Goal: Task Accomplishment & Management: Manage account settings

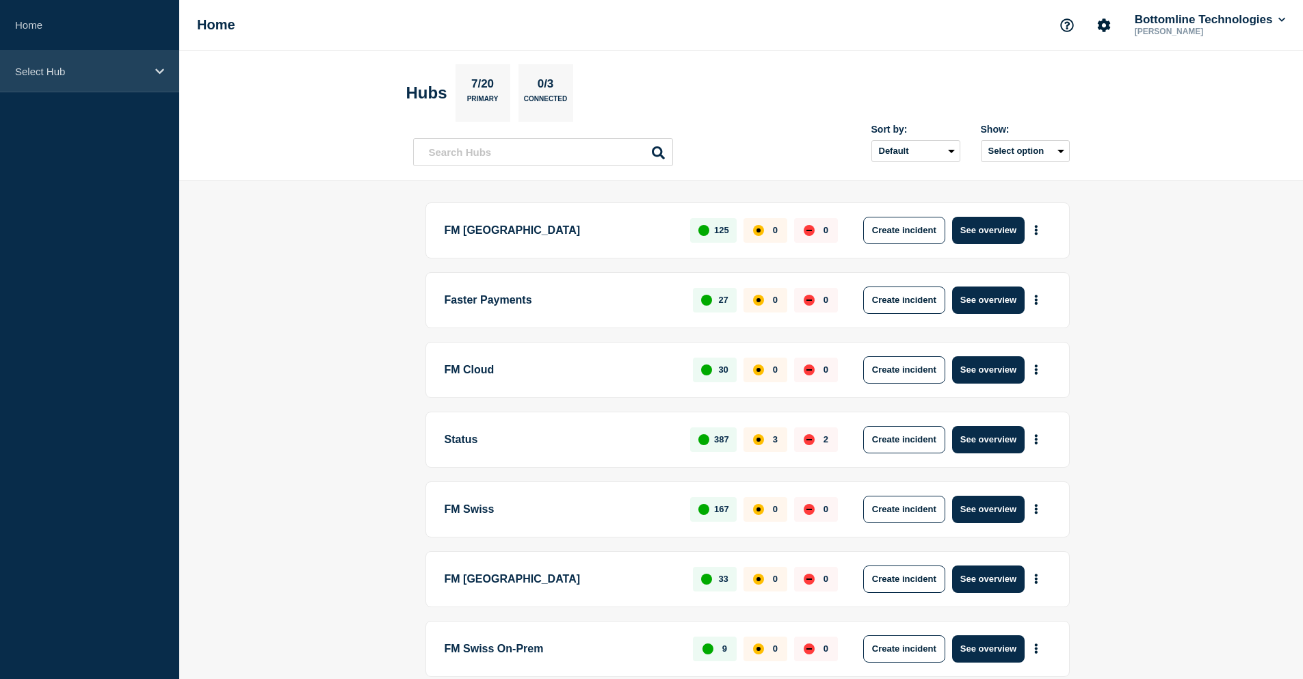
click at [122, 66] on p "Select Hub" at bounding box center [80, 72] width 131 height 12
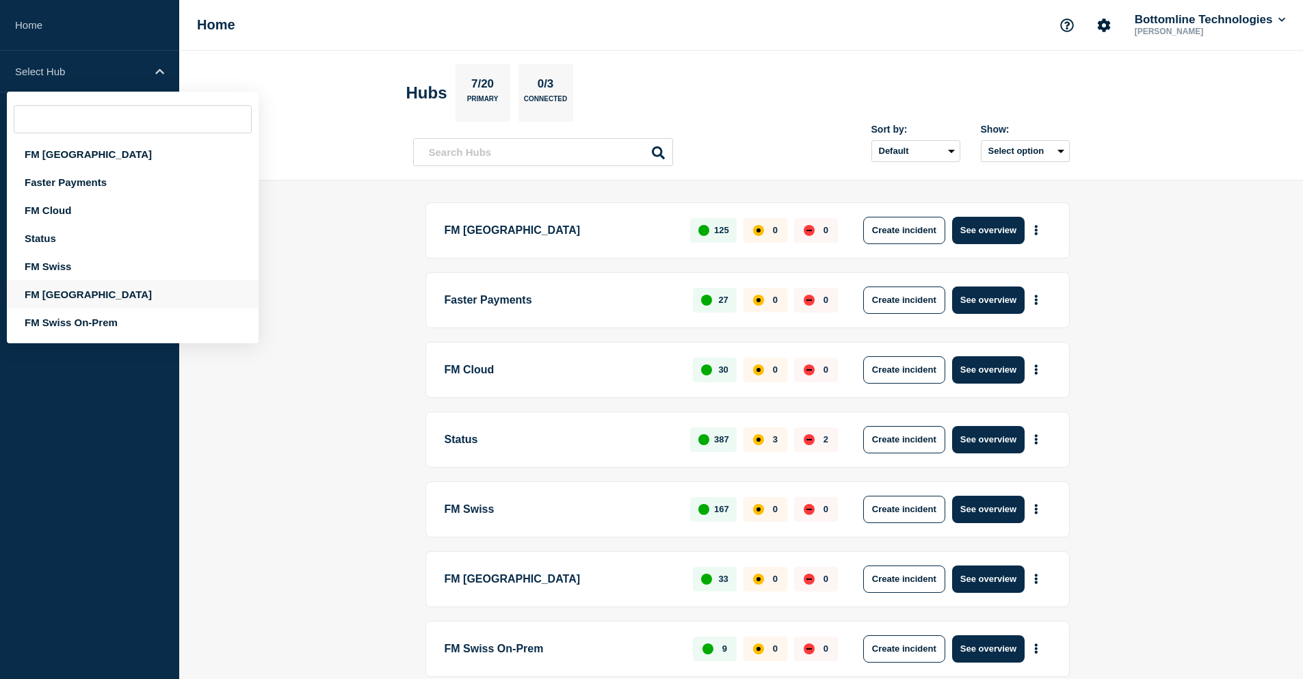
click at [50, 294] on div "FM Asia" at bounding box center [133, 294] width 252 height 28
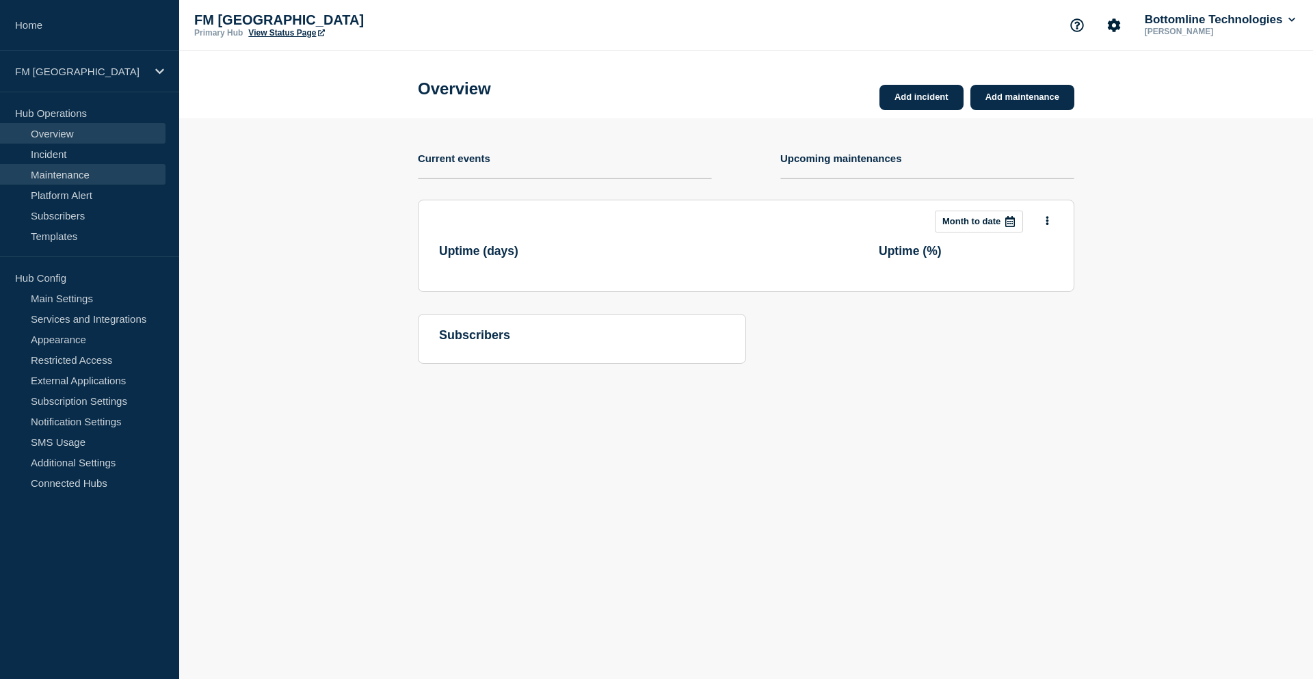
click at [70, 181] on link "Maintenance" at bounding box center [82, 174] width 165 height 21
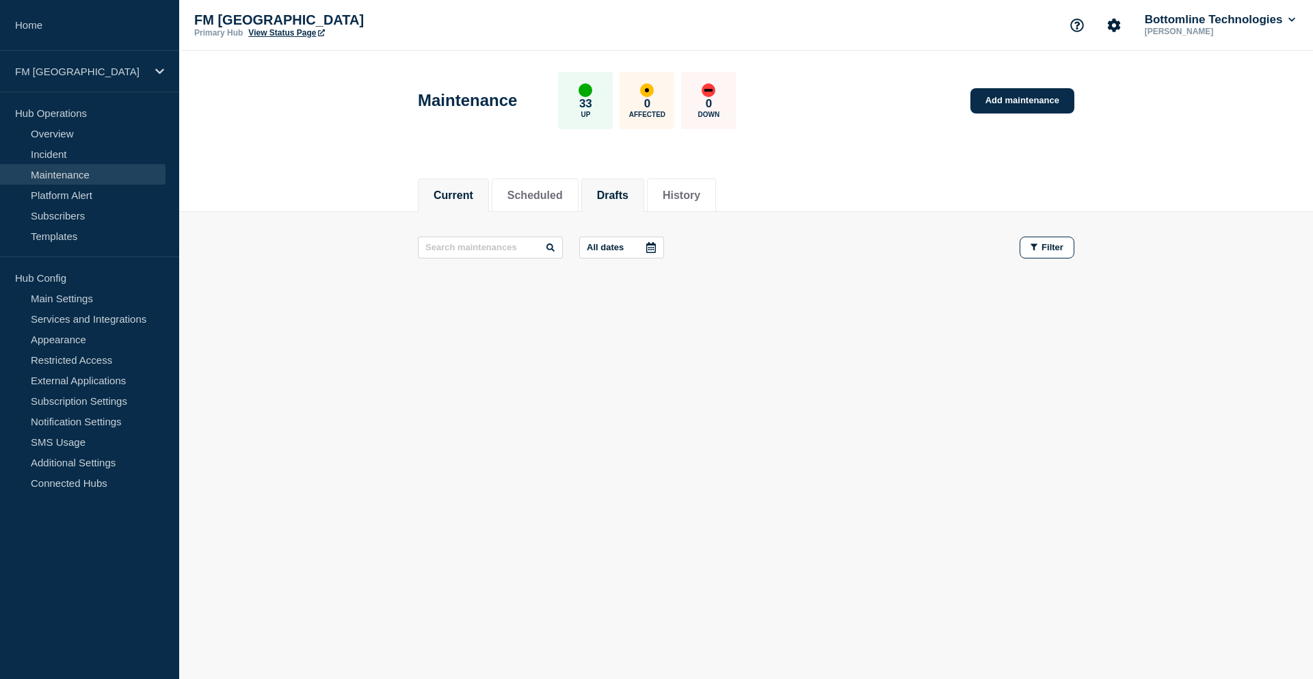
click at [628, 189] on button "Drafts" at bounding box center [612, 195] width 31 height 12
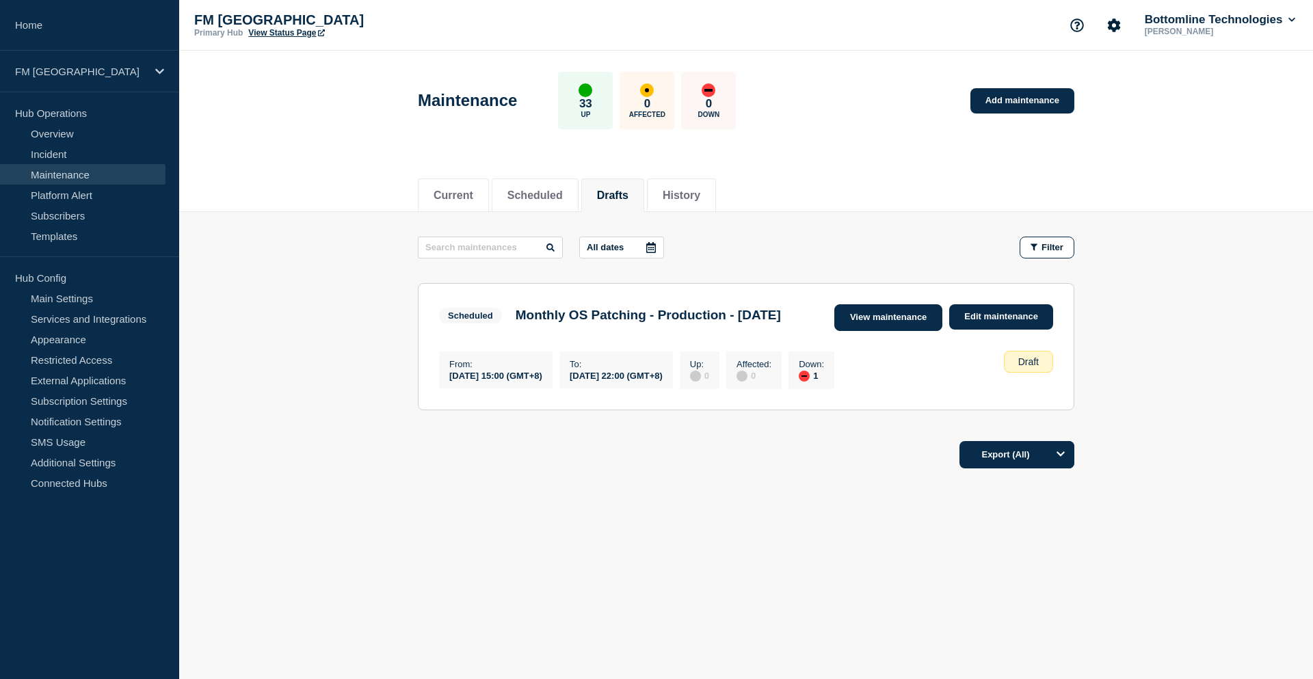
click at [889, 321] on link "View maintenance" at bounding box center [888, 317] width 108 height 27
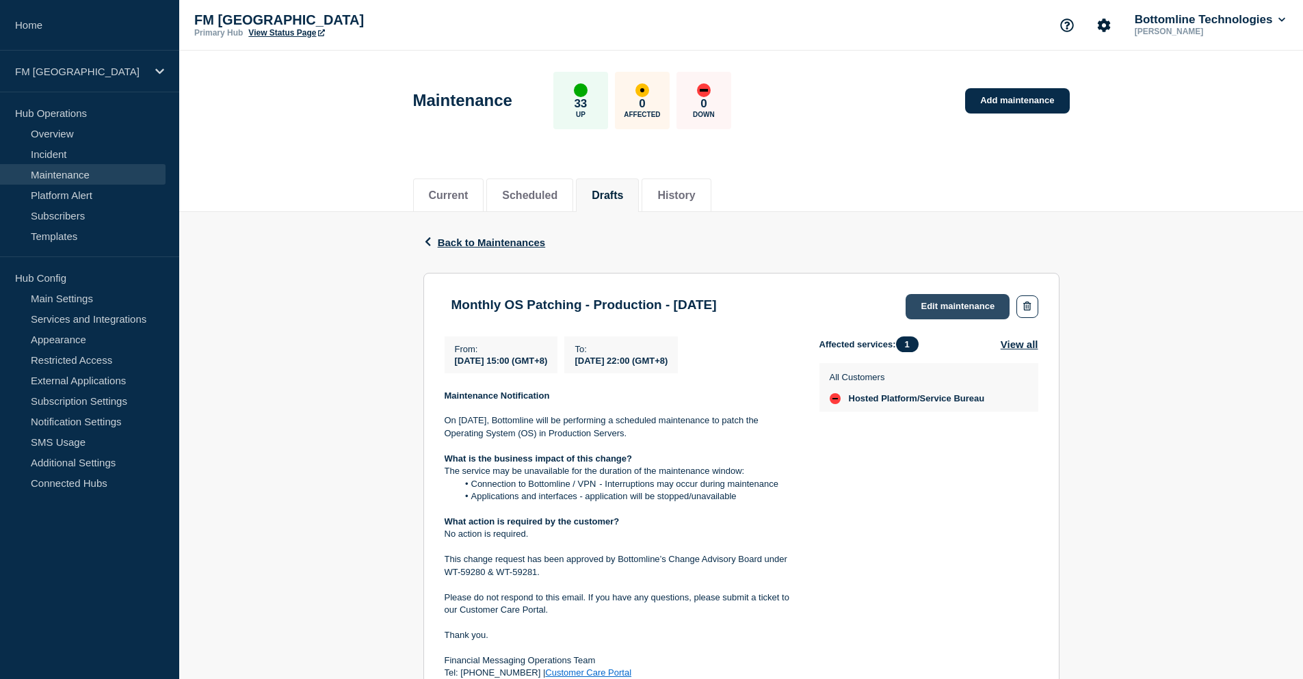
click at [966, 304] on link "Edit maintenance" at bounding box center [957, 306] width 104 height 25
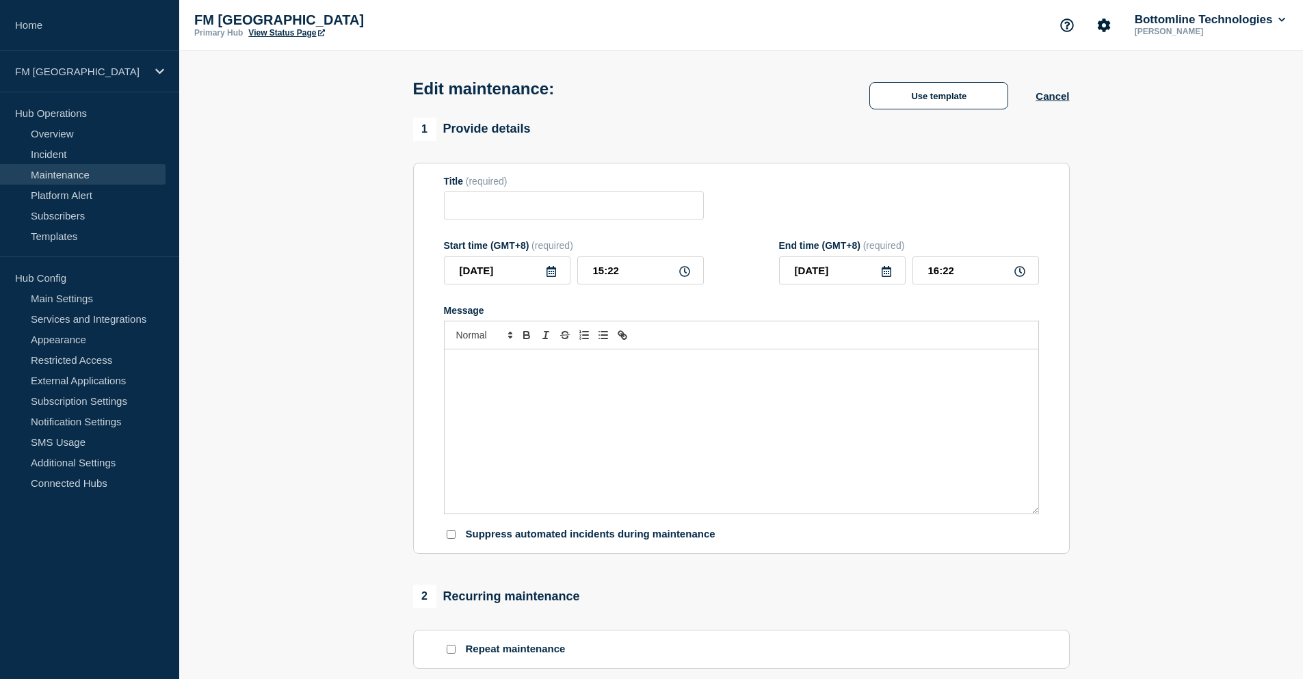
type input "Monthly OS Patching - Production - 27 September 2025"
type input "2025-09-27"
type input "15:00"
type input "2025-09-28"
type input "22:00"
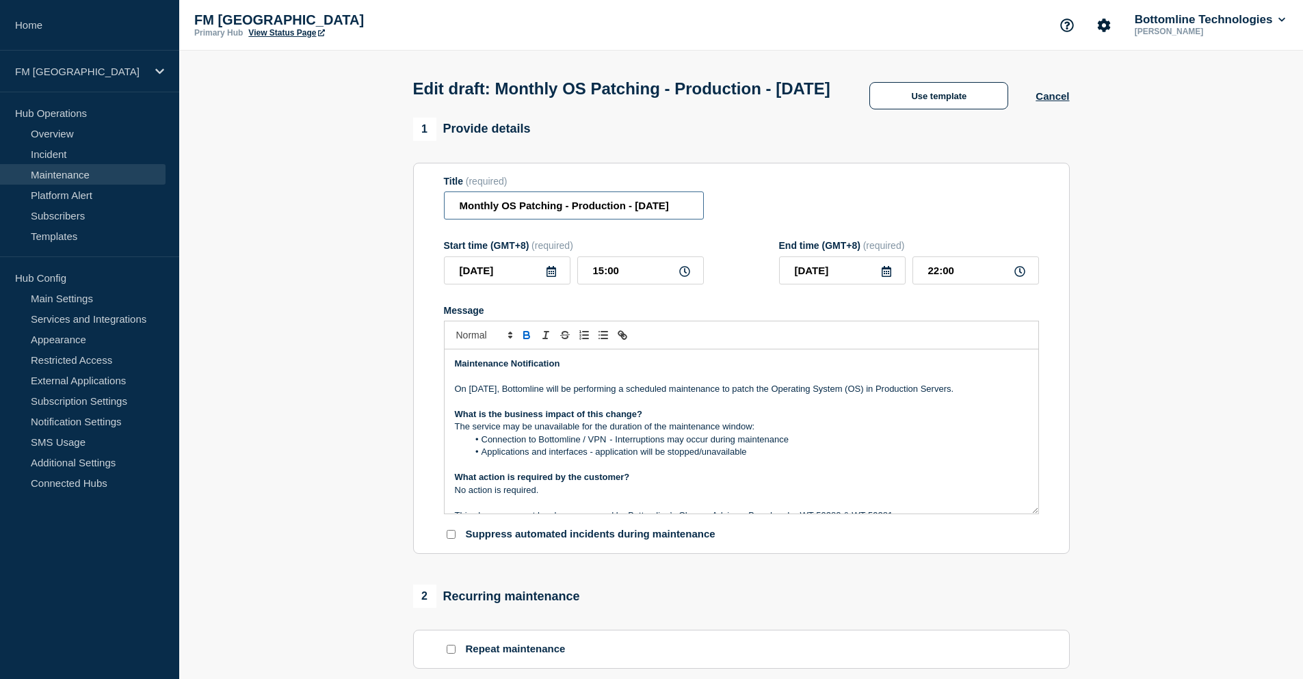
click at [592, 219] on input "Monthly OS Patching - Production - 27 September 2025" at bounding box center [574, 205] width 260 height 28
drag, startPoint x: 680, startPoint y: 231, endPoint x: 707, endPoint y: 238, distance: 27.5
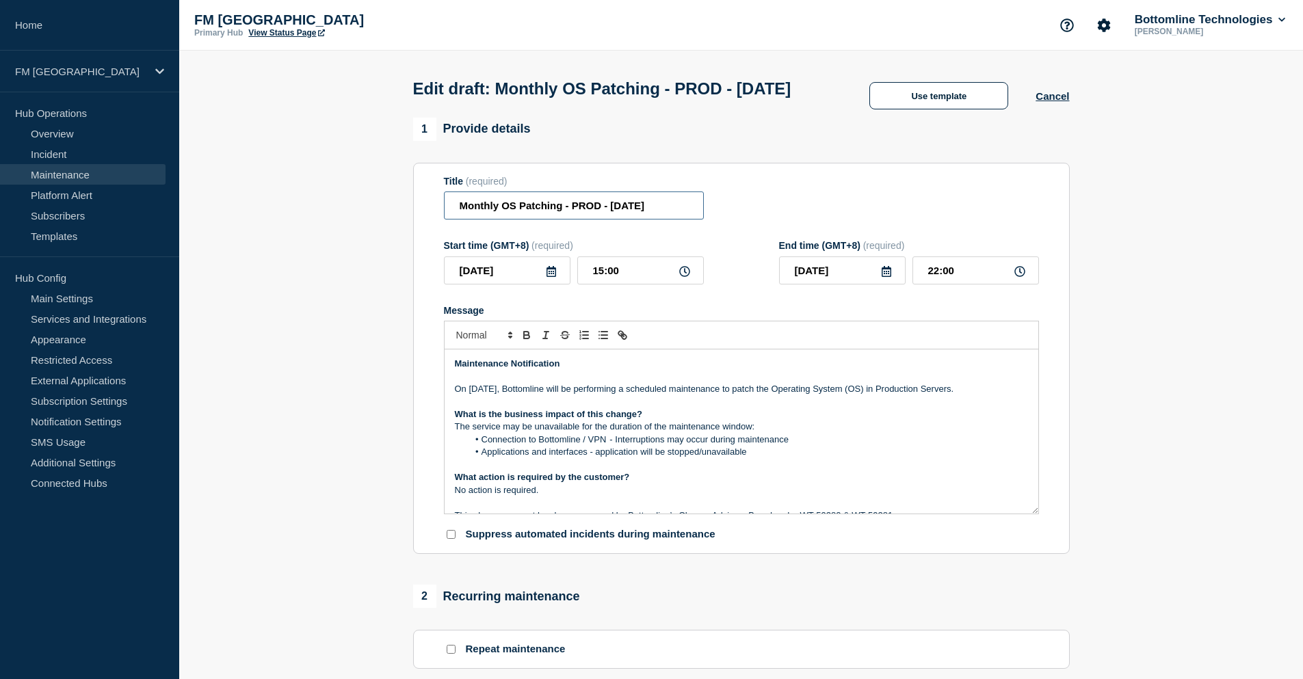
click at [697, 219] on input "Monthly OS Patching - PROD - 27/SEP/2025" at bounding box center [574, 205] width 260 height 28
click at [708, 220] on div "Title (required) Monthly OS Patching - PROD - 27/SEP/2025" at bounding box center [741, 198] width 595 height 44
drag, startPoint x: 672, startPoint y: 235, endPoint x: 691, endPoint y: 232, distance: 19.3
click at [691, 219] on input "Monthly OS Patching - PROD - 27/SEP/2025" at bounding box center [574, 205] width 260 height 28
paste input "WT-59281"
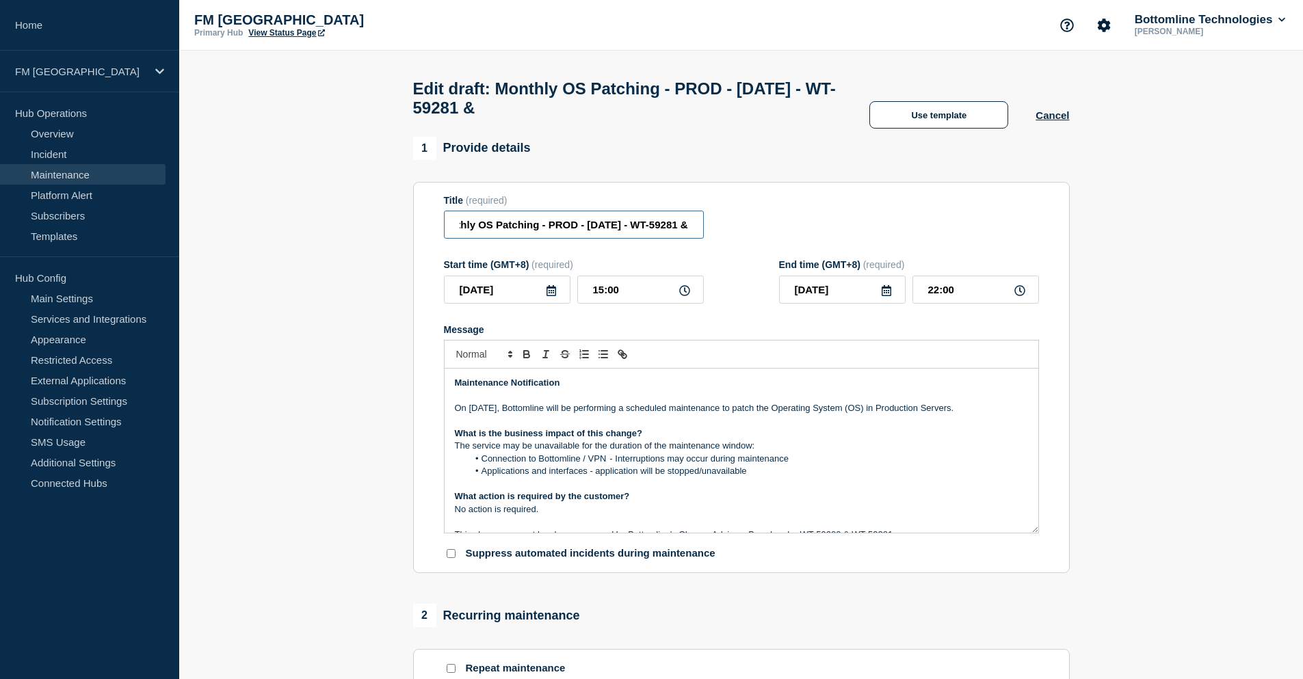
scroll to position [0, 50]
paste input "WT-59281"
drag, startPoint x: 695, startPoint y: 231, endPoint x: 581, endPoint y: 227, distance: 113.6
click at [581, 227] on input "Monthly OS Patching - PROD - 27/SEP/2025 - WT-59281 &WT-59280" at bounding box center [574, 225] width 260 height 28
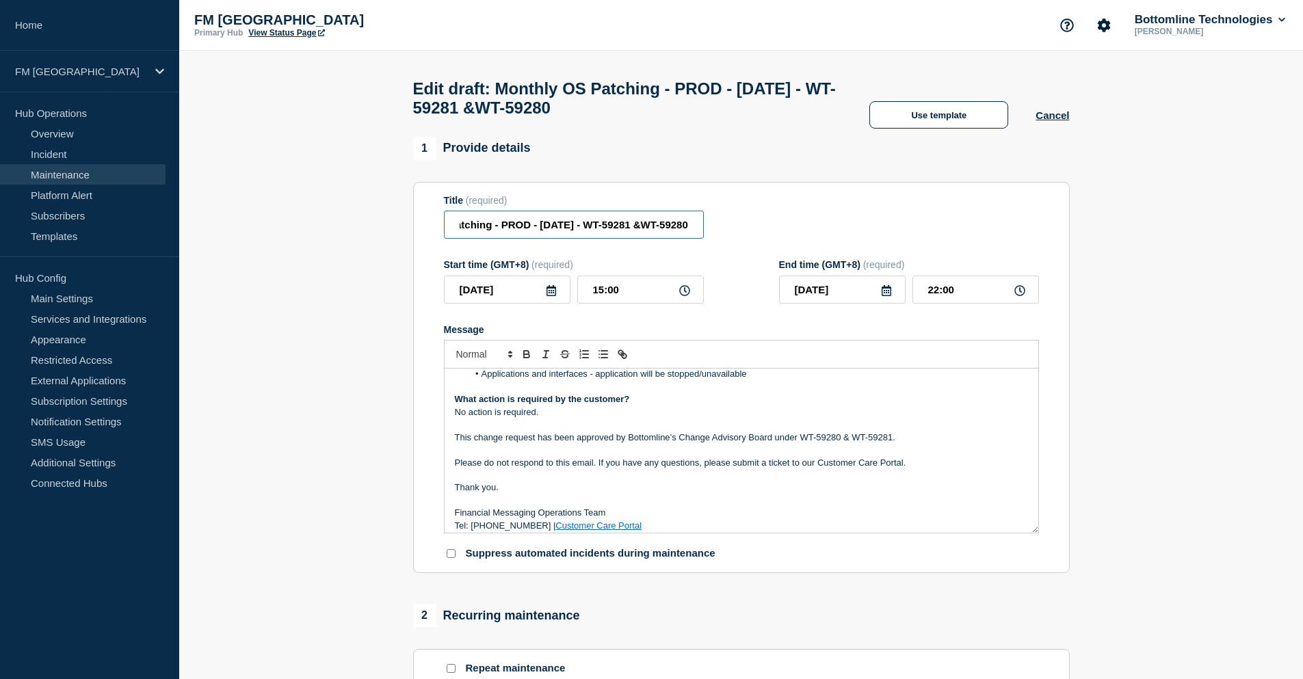
scroll to position [105, 0]
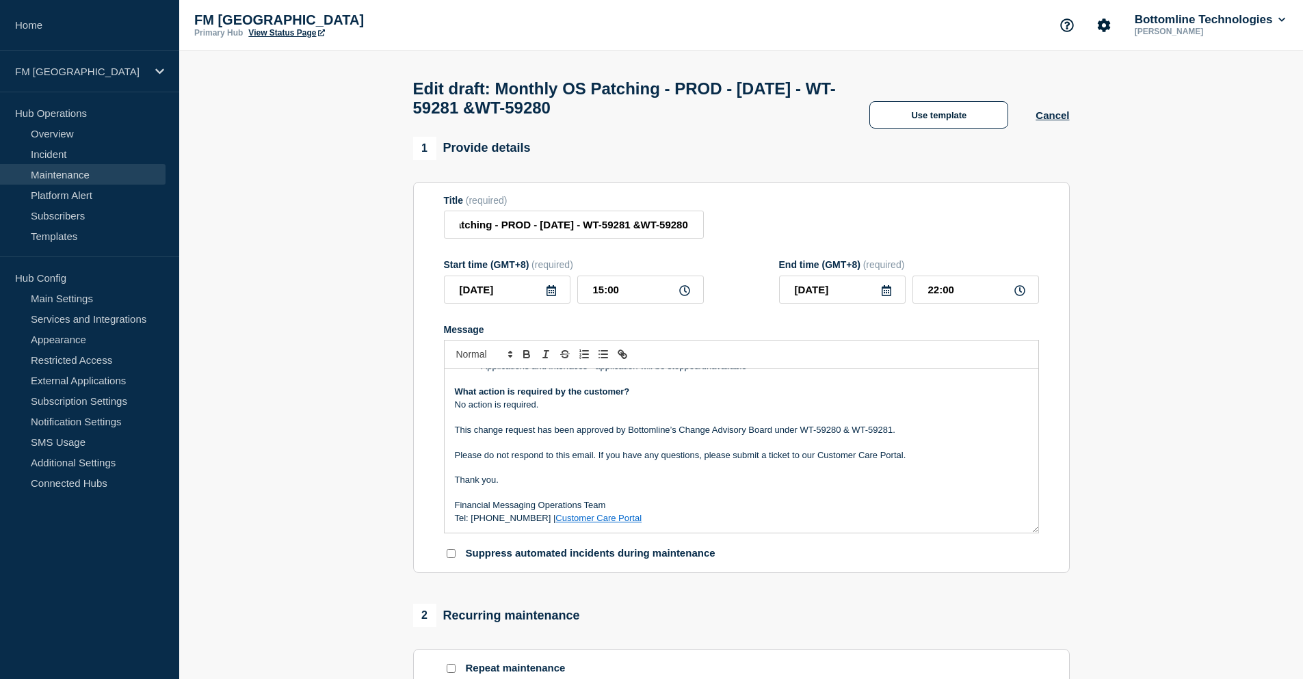
click at [937, 436] on p "This change request has been approved by Bottomline’s Change Advisory Board und…" at bounding box center [741, 430] width 573 height 12
drag, startPoint x: 658, startPoint y: 226, endPoint x: 693, endPoint y: 235, distance: 36.5
click at [693, 235] on input "Monthly OS Patching - PROD - 27/SEP/2025 - WT-59281 &WT-59280" at bounding box center [574, 225] width 260 height 28
click at [630, 228] on input "Monthly OS Patching - PROD - 27/SEP/2025 - WT-59281 &WT-59280" at bounding box center [574, 225] width 260 height 28
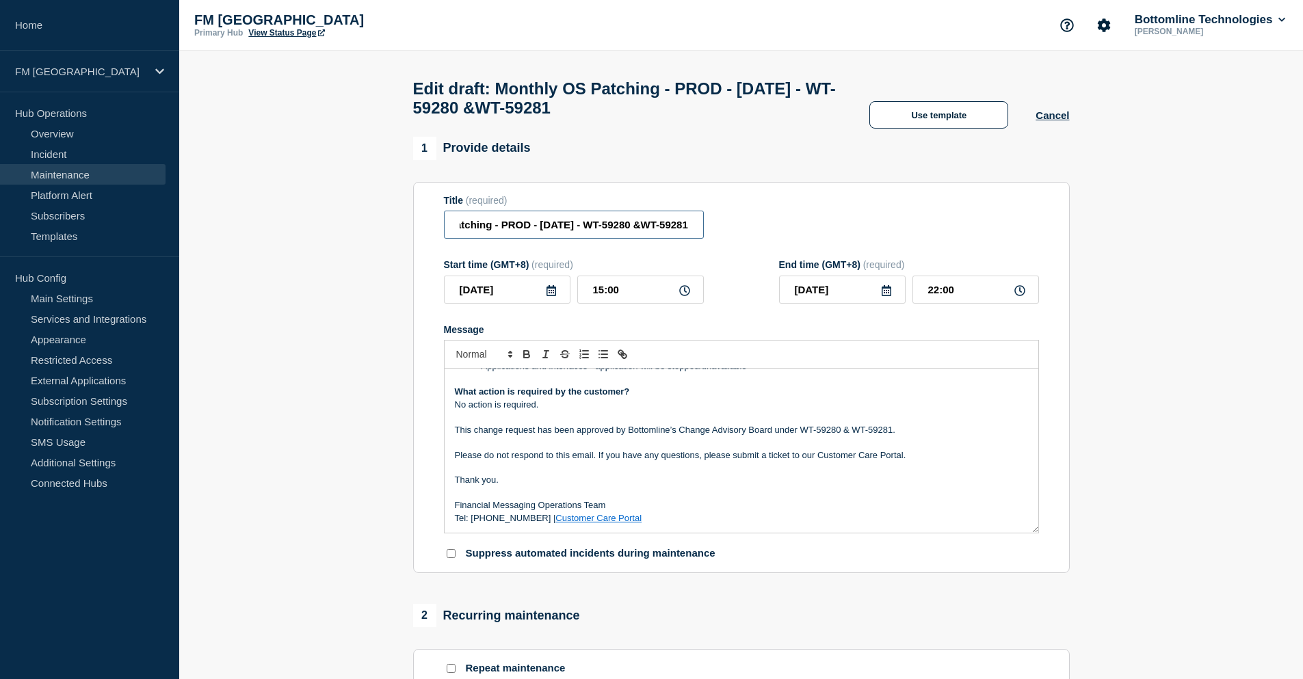
type input "Monthly OS Patching - PROD - 27/SEP/2025 - WT-59280 &WT-59281"
click at [743, 449] on p "Message" at bounding box center [741, 442] width 573 height 12
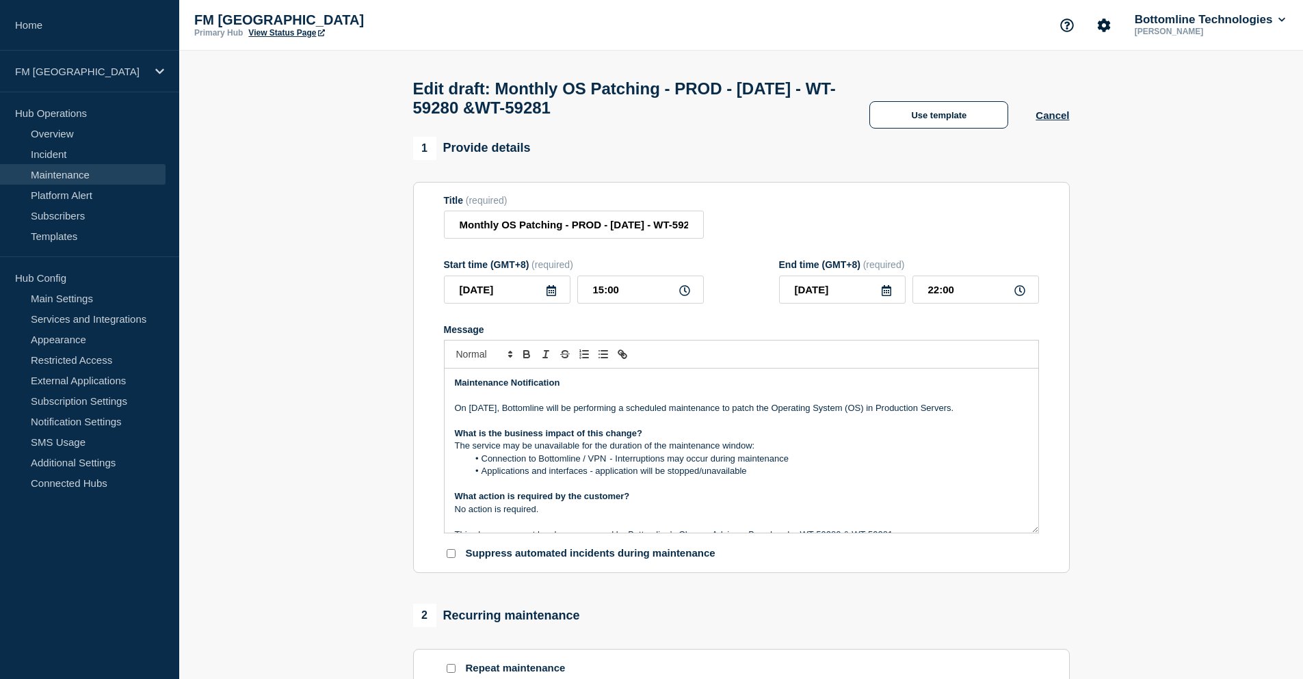
click at [470, 414] on p "On 27th September 2025, Bottomline will be performing a scheduled maintenance t…" at bounding box center [741, 408] width 573 height 12
drag, startPoint x: 591, startPoint y: 411, endPoint x: 470, endPoint y: 411, distance: 121.7
click at [470, 411] on p "On Saturday 27th September 2025, Bottomline will be performing a scheduled main…" at bounding box center [741, 408] width 573 height 12
click at [574, 427] on p "Message" at bounding box center [741, 421] width 573 height 12
click at [667, 414] on p "On Saturday 27th September 2025 , Bottomline will be performing a scheduled mai…" at bounding box center [741, 408] width 573 height 12
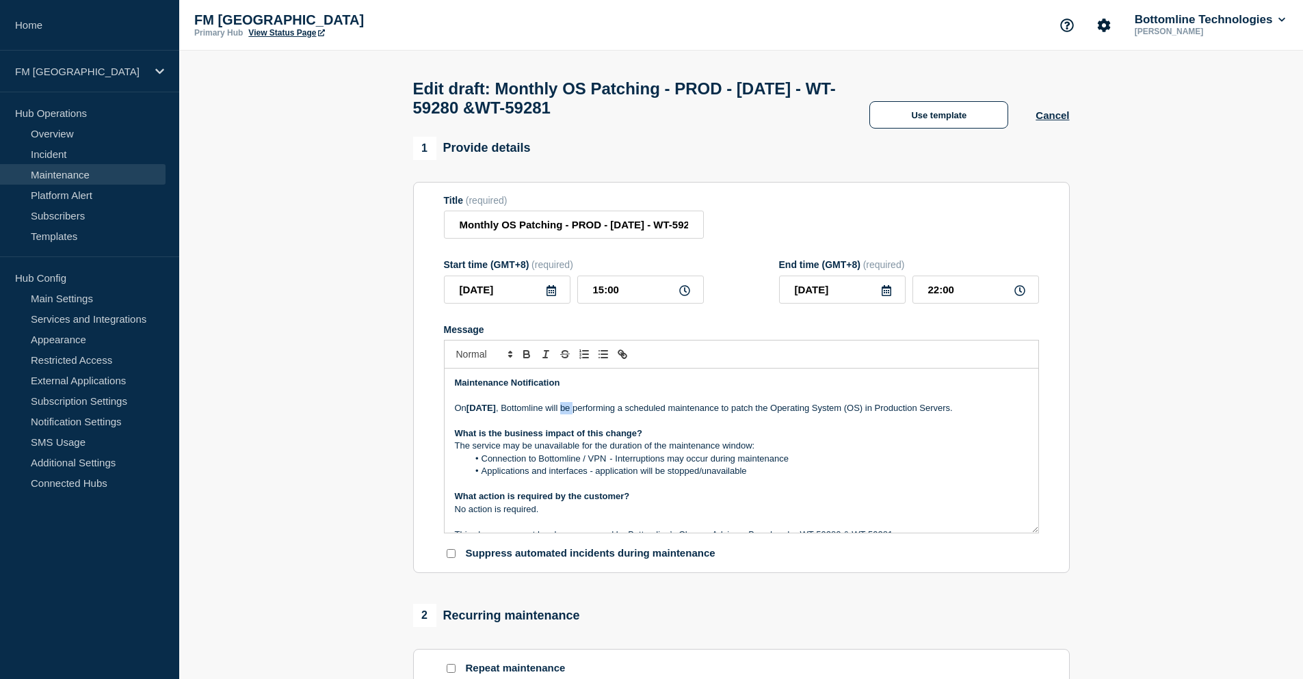
click at [667, 414] on p "On Saturday 27th September 2025 , Bottomline will be performing a scheduled mai…" at bounding box center [741, 408] width 573 height 12
click at [969, 409] on p "On Saturday 27th September 2025 , Bottomline will perform a scheduled maintenan…" at bounding box center [741, 408] width 573 height 12
click at [740, 452] on p "The service may be unavailable for the duration of the maintenance window:" at bounding box center [741, 446] width 573 height 12
click at [888, 296] on icon at bounding box center [886, 290] width 11 height 11
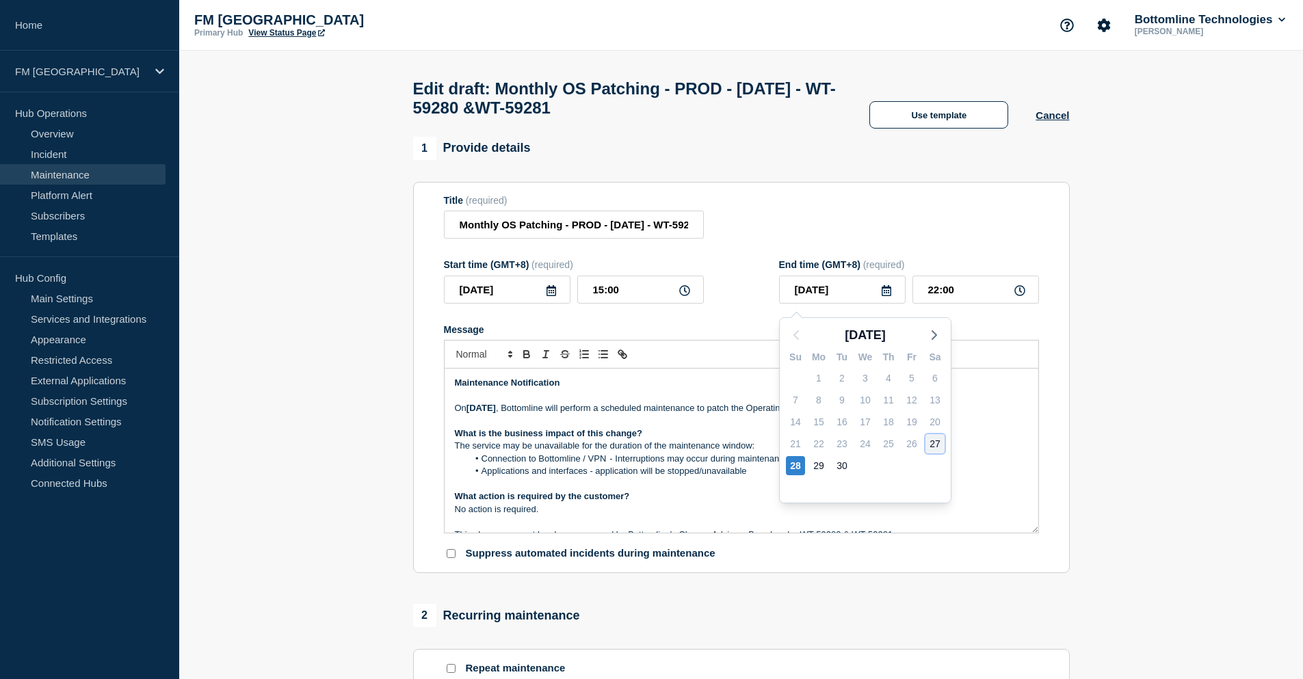
click at [937, 442] on div "27" at bounding box center [934, 443] width 19 height 19
type input "2025-09-27"
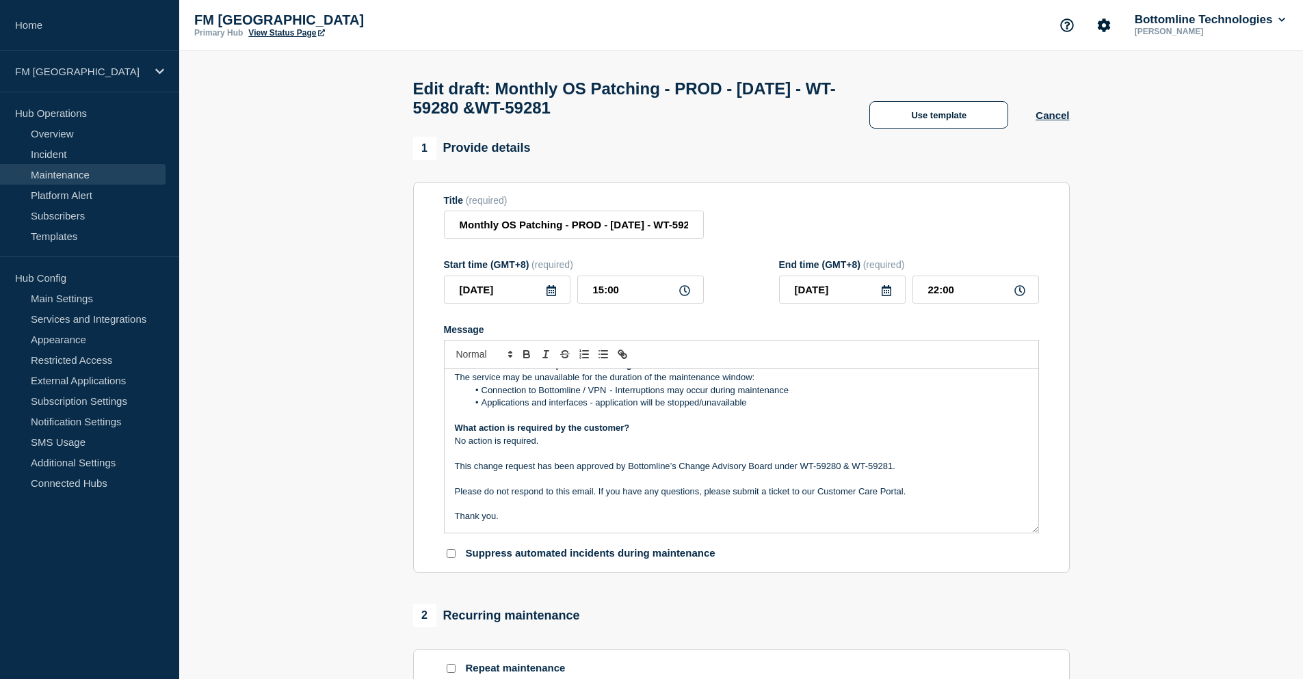
scroll to position [118, 0]
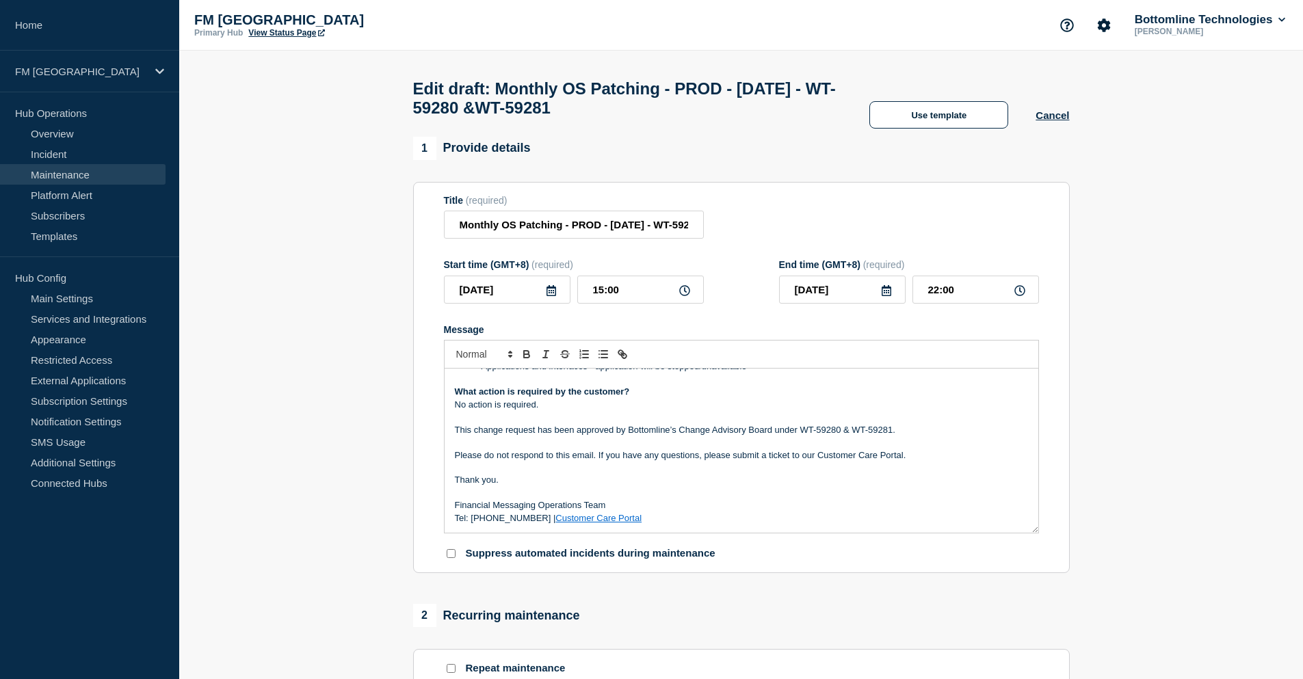
click at [589, 533] on div "Maintenance Notification On Saturday 27th September 2025 , Bottomline will perf…" at bounding box center [741, 451] width 594 height 164
click at [635, 462] on p "Please do not respond to this email. If you have any questions, please submit a…" at bounding box center [741, 455] width 573 height 12
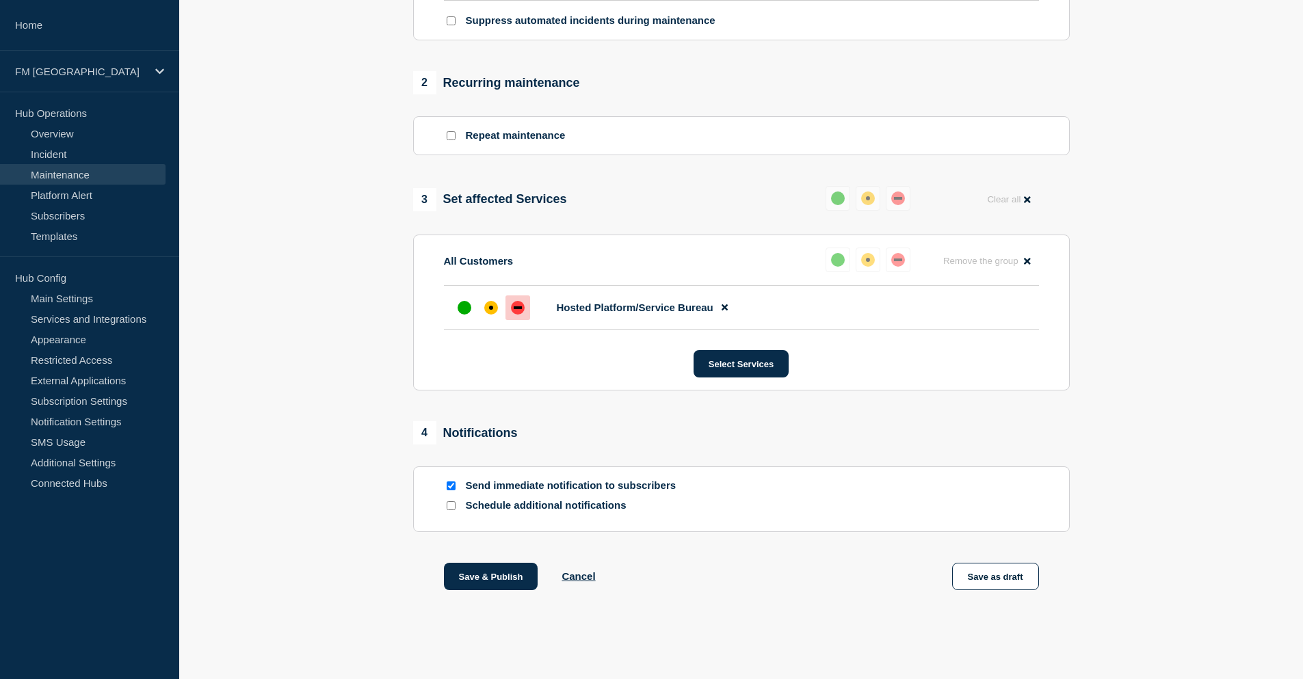
scroll to position [540, 0]
drag, startPoint x: 1013, startPoint y: 576, endPoint x: 493, endPoint y: 434, distance: 539.5
click at [583, 545] on div "1 Provide details Title (required) Monthly OS Patching - PROD - 27/SEP/2025 - W…" at bounding box center [741, 114] width 672 height 1021
click at [1004, 581] on button "Save as draft" at bounding box center [995, 576] width 87 height 27
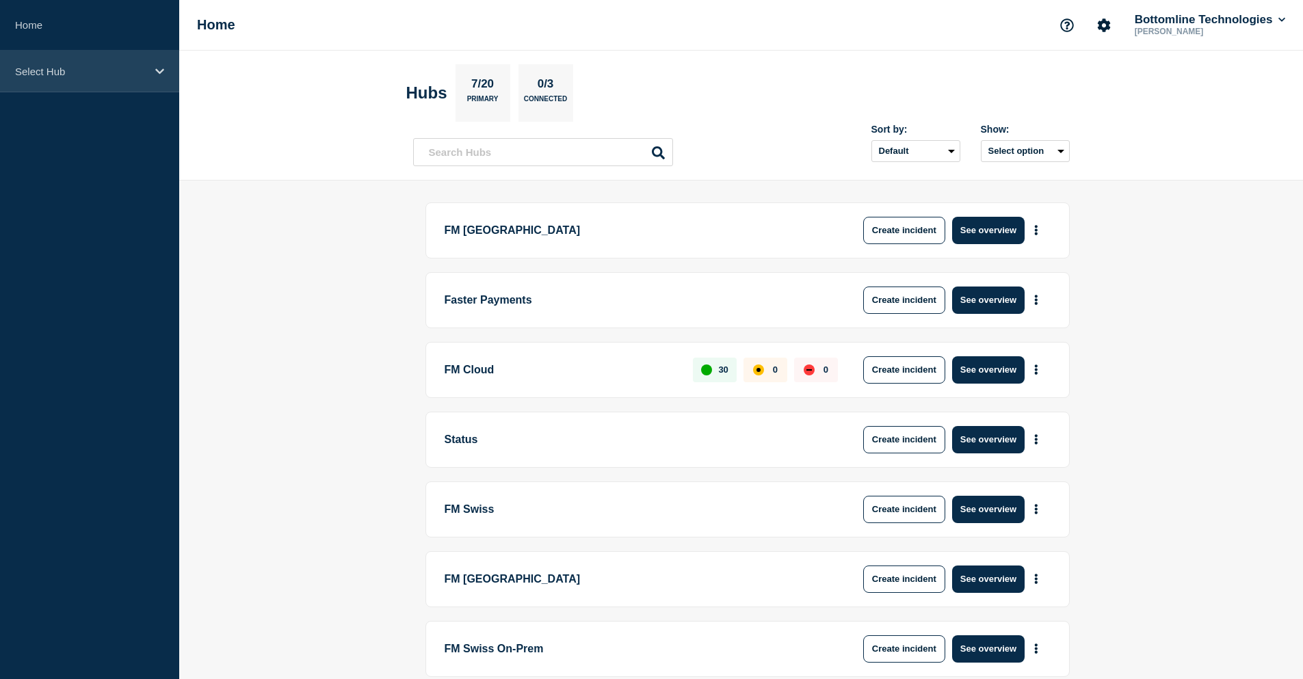
click at [85, 66] on p "Select Hub" at bounding box center [80, 72] width 131 height 12
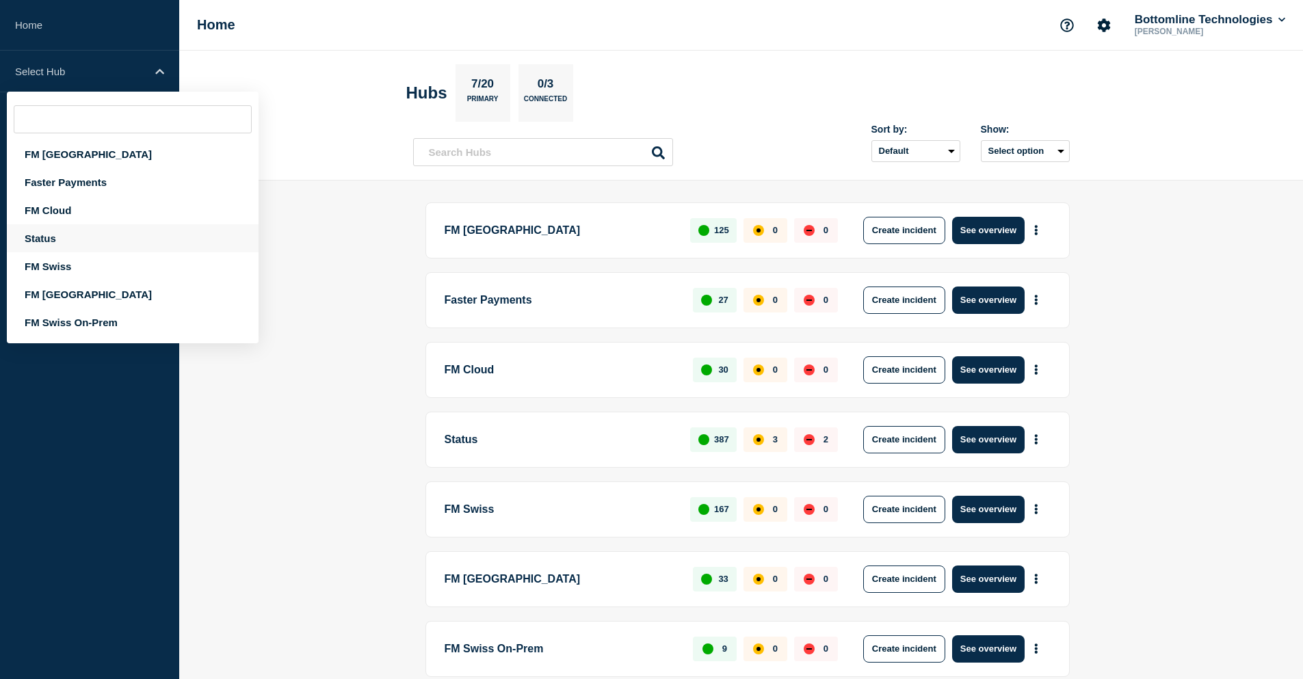
click at [62, 230] on div "Status" at bounding box center [133, 238] width 252 height 28
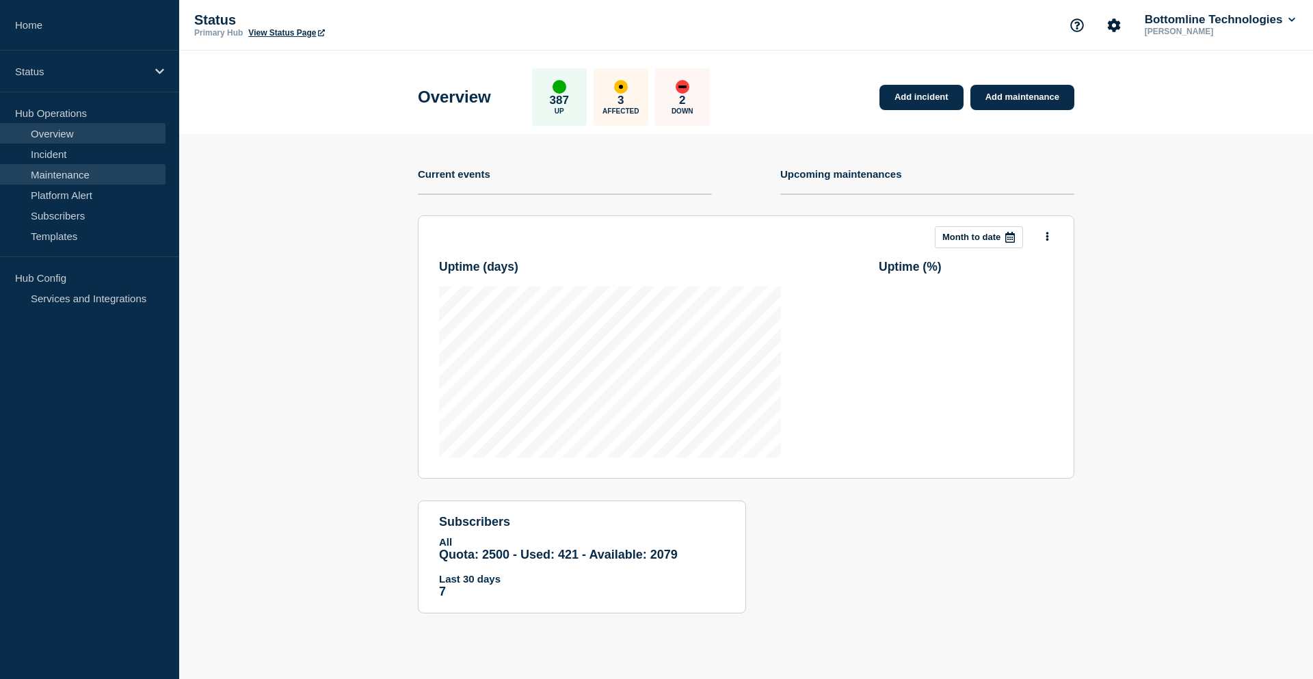
click at [70, 174] on link "Maintenance" at bounding box center [82, 174] width 165 height 21
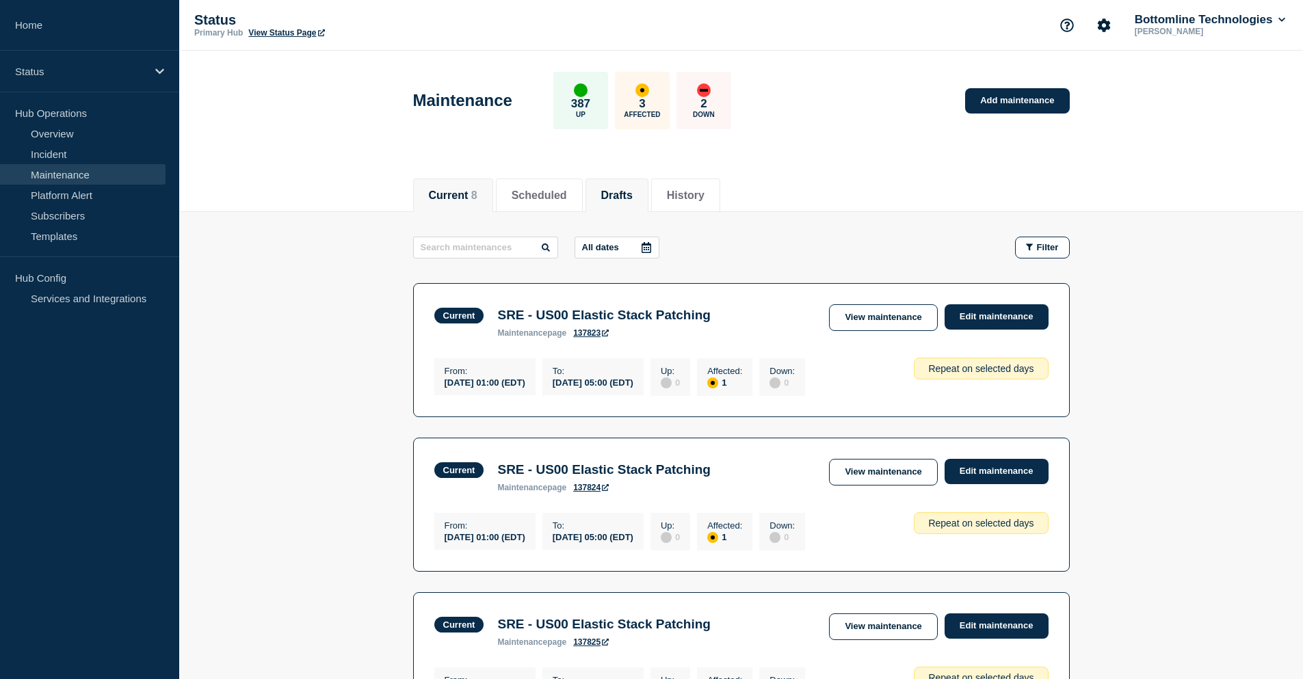
click at [626, 197] on button "Drafts" at bounding box center [616, 195] width 31 height 12
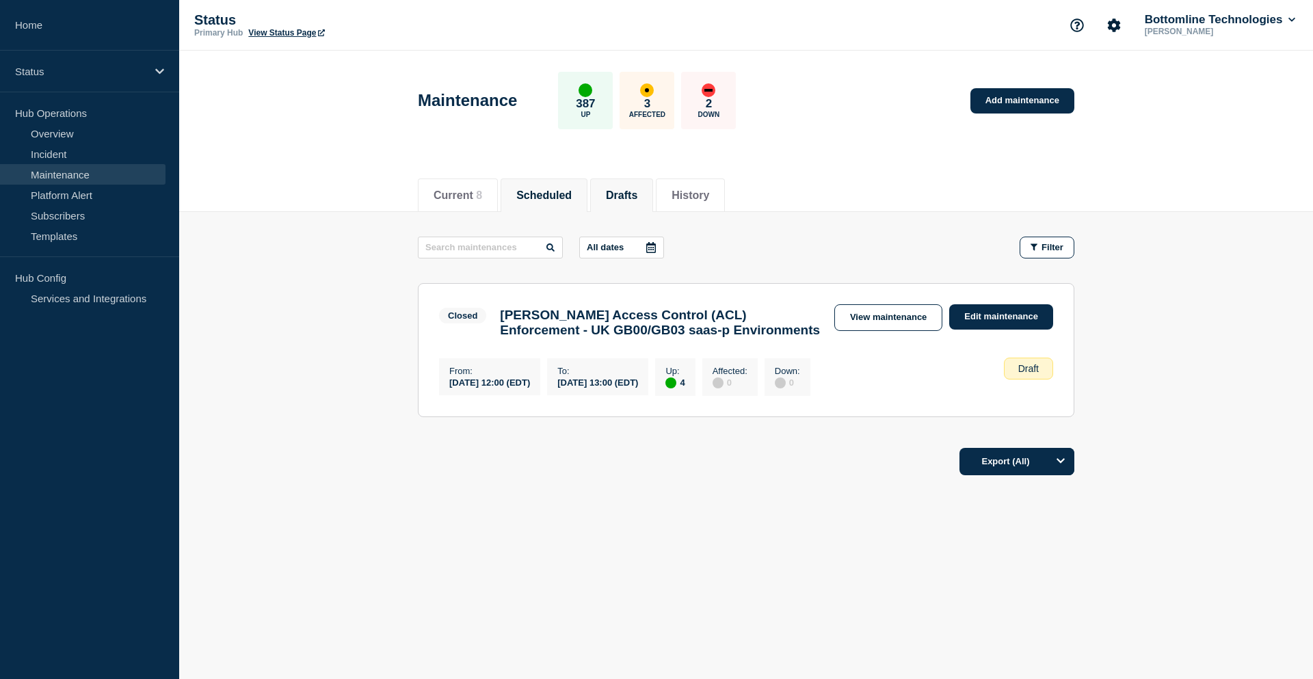
click at [541, 189] on button "Scheduled" at bounding box center [543, 195] width 55 height 12
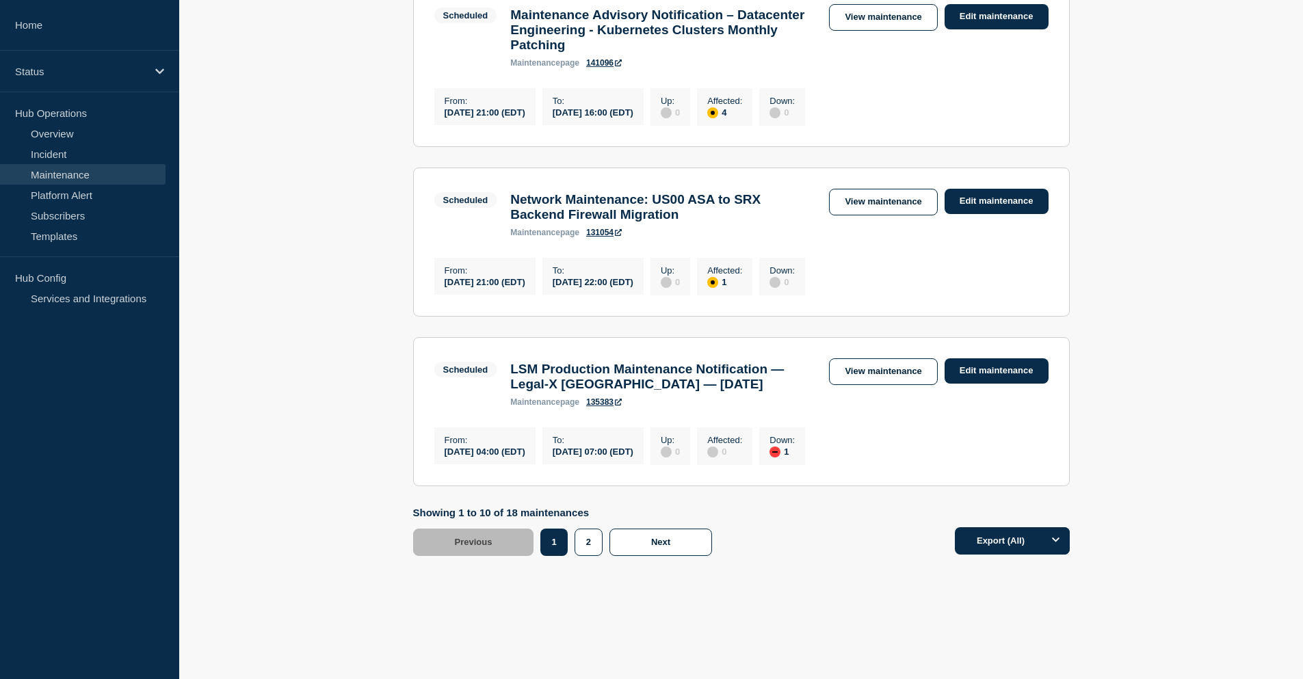
scroll to position [1665, 0]
click at [587, 548] on button "2" at bounding box center [588, 542] width 28 height 27
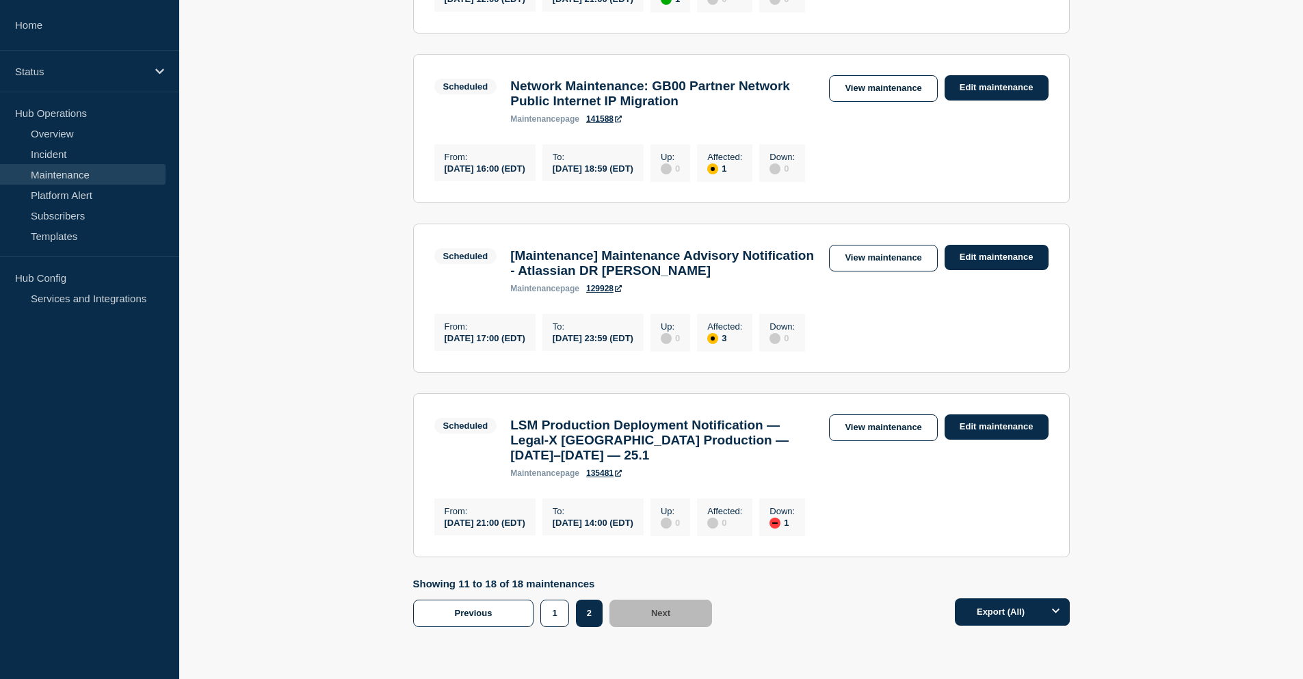
scroll to position [1030, 0]
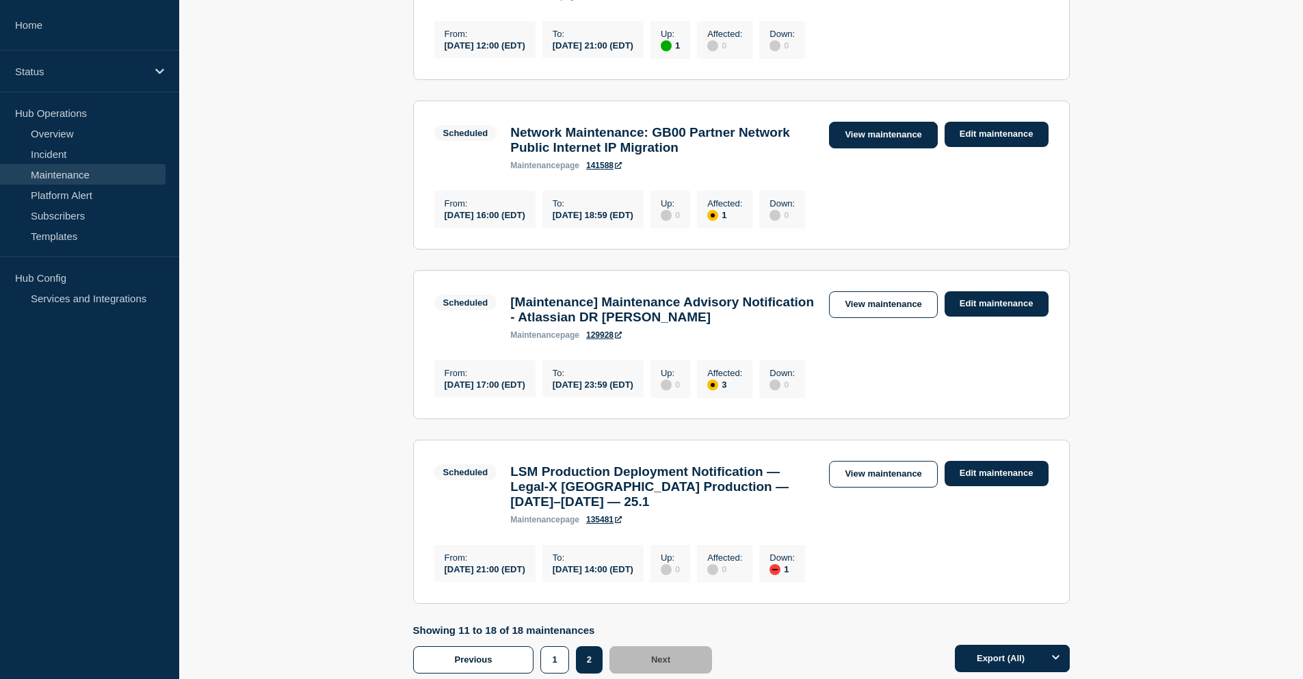
click at [898, 148] on link "View maintenance" at bounding box center [883, 135] width 108 height 27
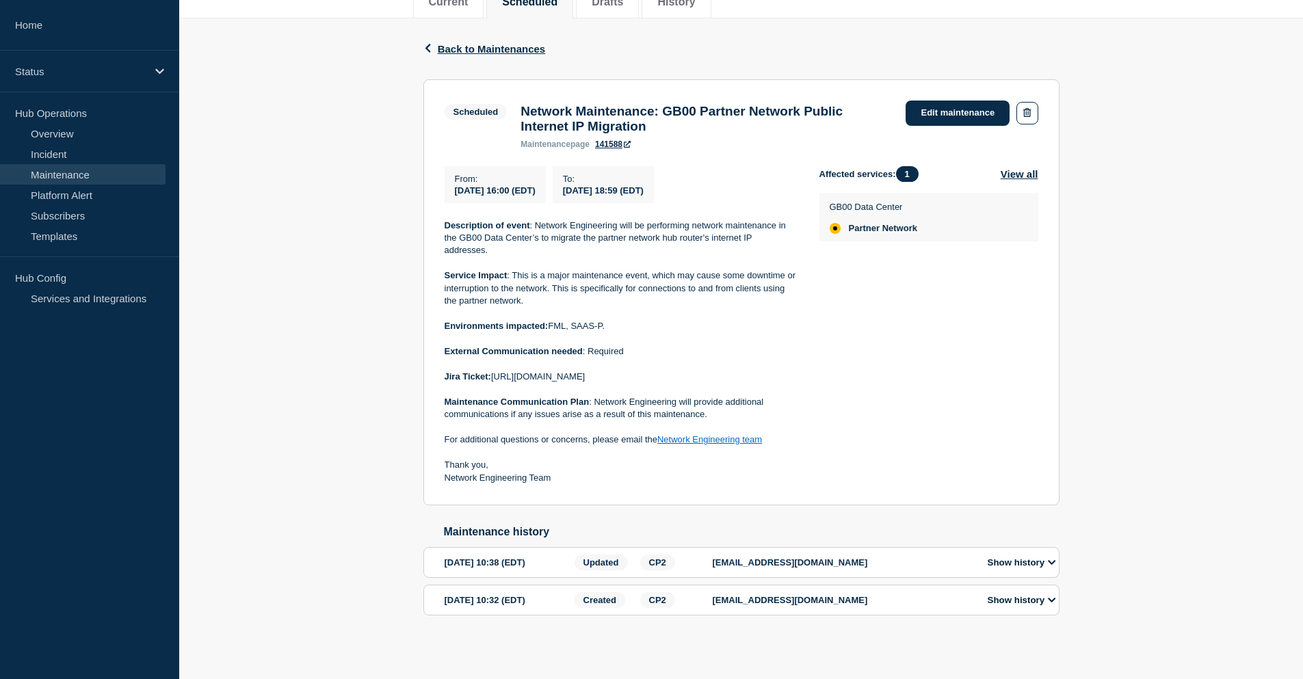
scroll to position [206, 0]
click at [307, 217] on div "Back Back to Maintenances Scheduled Network Maintenance: GB00 Partner Network P…" at bounding box center [740, 338] width 1123 height 641
click at [261, 258] on div "Back Back to Maintenances Scheduled Network Maintenance: GB00 Partner Network P…" at bounding box center [740, 338] width 1123 height 641
click at [372, 355] on div "Back Back to Maintenances Scheduled Network Maintenance: GB00 Partner Network P…" at bounding box center [740, 338] width 1123 height 641
click at [359, 351] on div "Back Back to Maintenances Scheduled Network Maintenance: GB00 Partner Network P…" at bounding box center [740, 338] width 1123 height 641
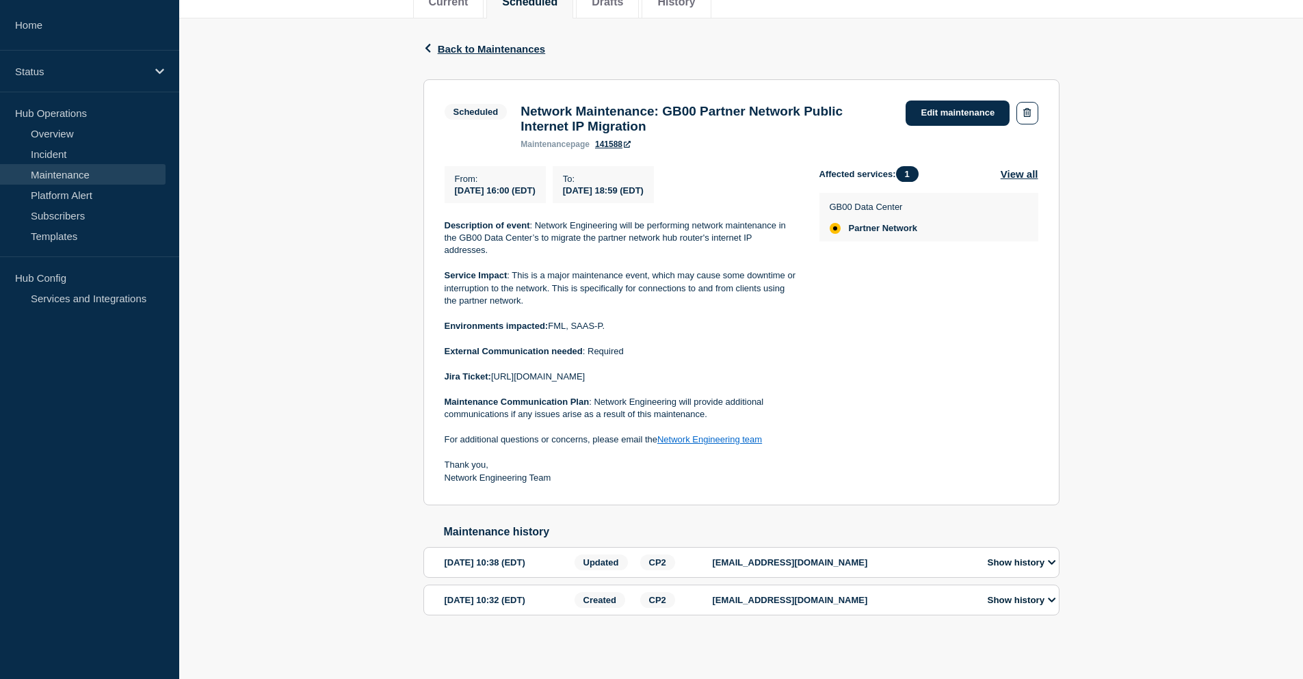
click at [349, 78] on div "Back Back to Maintenances Scheduled Network Maintenance: GB00 Partner Network P…" at bounding box center [740, 338] width 1123 height 641
click at [743, 42] on div "Back Back to Maintenances" at bounding box center [741, 48] width 636 height 61
click at [971, 496] on section "Scheduled Network Maintenance: GB00 Partner Network Public Internet IP Migratio…" at bounding box center [741, 292] width 636 height 427
click at [378, 74] on div "Back Back to Maintenances Scheduled Network Maintenance: GB00 Partner Network P…" at bounding box center [740, 338] width 1123 height 641
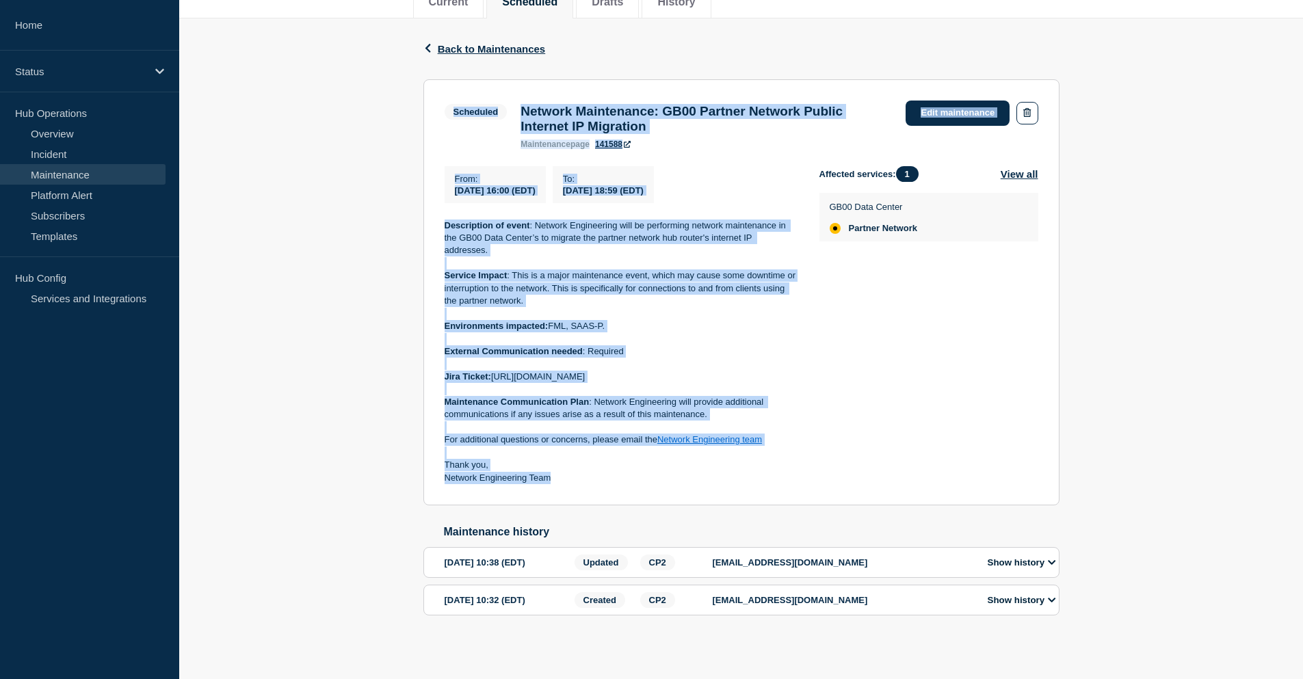
drag, startPoint x: 436, startPoint y: 95, endPoint x: 723, endPoint y: 482, distance: 481.9
click at [723, 482] on section "Scheduled Network Maintenance: GB00 Partner Network Public Internet IP Migratio…" at bounding box center [741, 292] width 636 height 427
drag, startPoint x: 728, startPoint y: 479, endPoint x: 444, endPoint y: 93, distance: 479.2
click at [444, 93] on section "Scheduled Network Maintenance: GB00 Partner Network Public Internet IP Migratio…" at bounding box center [741, 292] width 636 height 427
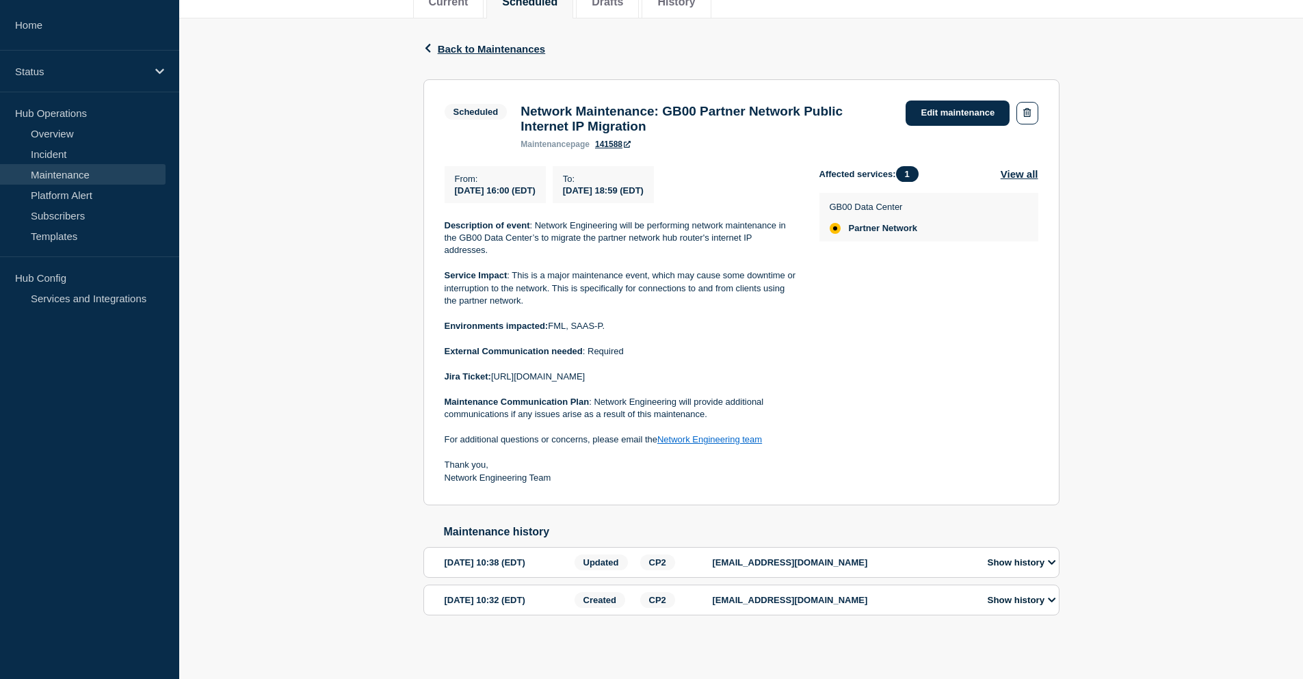
click at [397, 117] on div "Back Back to Maintenances Scheduled Network Maintenance: GB00 Partner Network P…" at bounding box center [740, 338] width 1123 height 641
click at [353, 129] on div "Back Back to Maintenances Scheduled Network Maintenance: GB00 Partner Network P…" at bounding box center [740, 338] width 1123 height 641
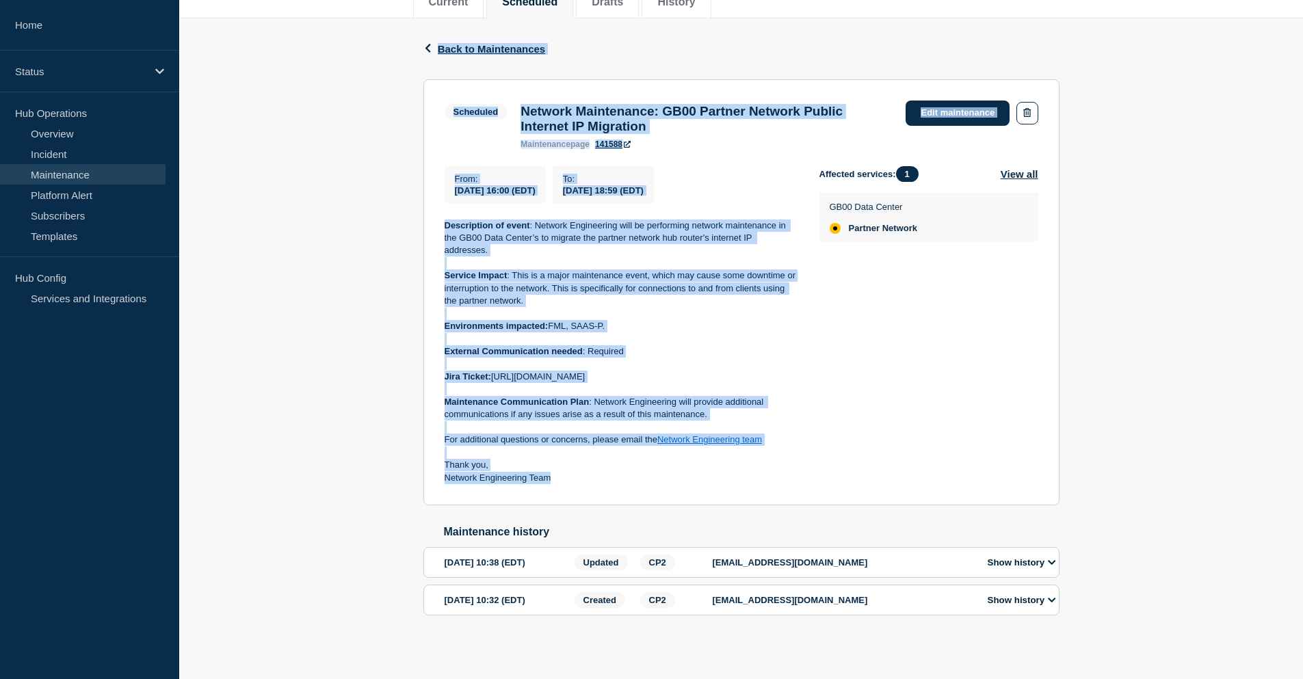
drag, startPoint x: 413, startPoint y: 35, endPoint x: 778, endPoint y: 475, distance: 571.5
click at [778, 475] on div "Back Back to Maintenances Scheduled Network Maintenance: GB00 Partner Network P…" at bounding box center [741, 338] width 656 height 641
click at [778, 475] on p "Network Engineering Team" at bounding box center [620, 478] width 353 height 12
drag, startPoint x: 759, startPoint y: 479, endPoint x: 429, endPoint y: 38, distance: 551.1
click at [429, 38] on div "Back Back to Maintenances Scheduled Network Maintenance: GB00 Partner Network P…" at bounding box center [741, 338] width 656 height 641
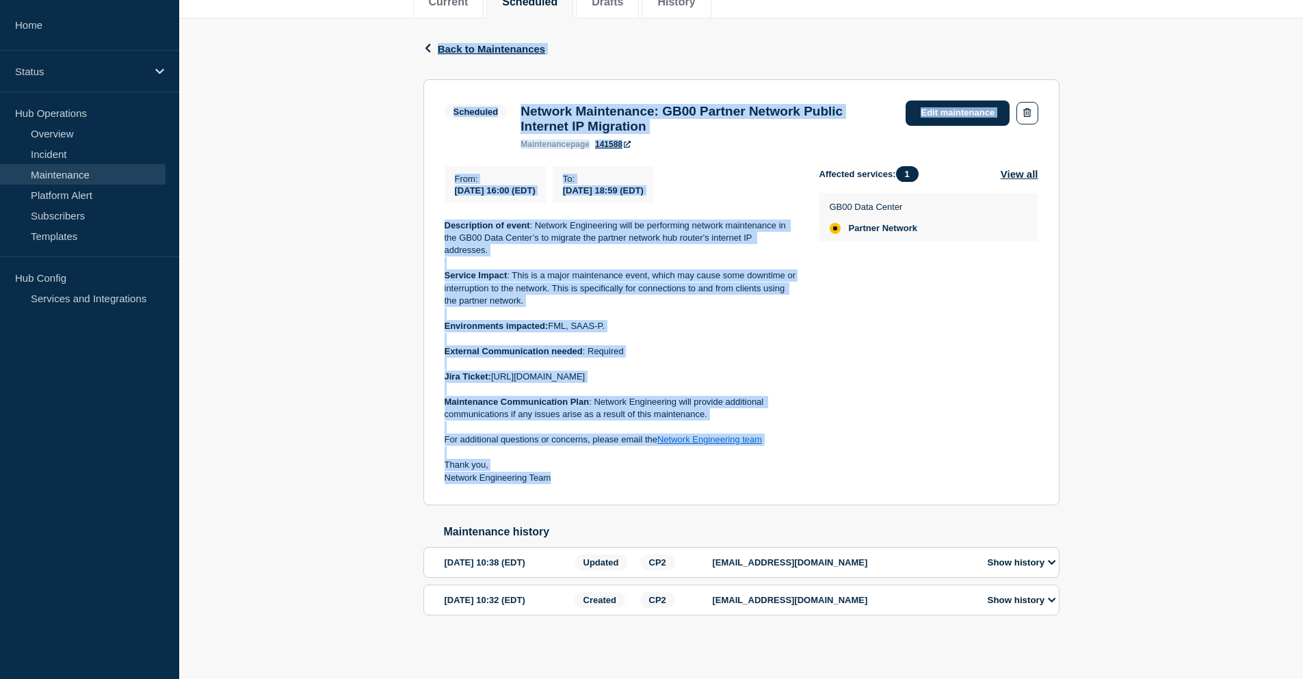
click at [392, 79] on div "Back Back to Maintenances Scheduled Network Maintenance: GB00 Partner Network P…" at bounding box center [740, 338] width 1123 height 641
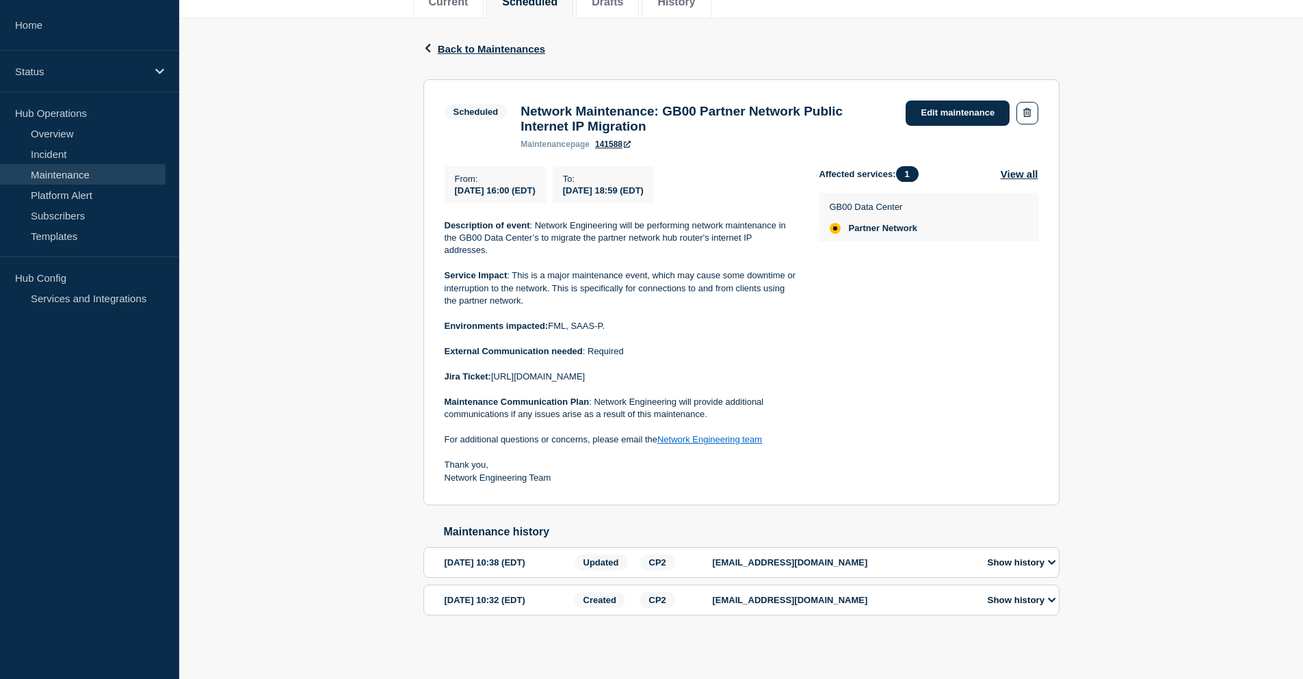
click at [394, 81] on div "Back Back to Maintenances Scheduled Network Maintenance: GB00 Partner Network P…" at bounding box center [740, 338] width 1123 height 641
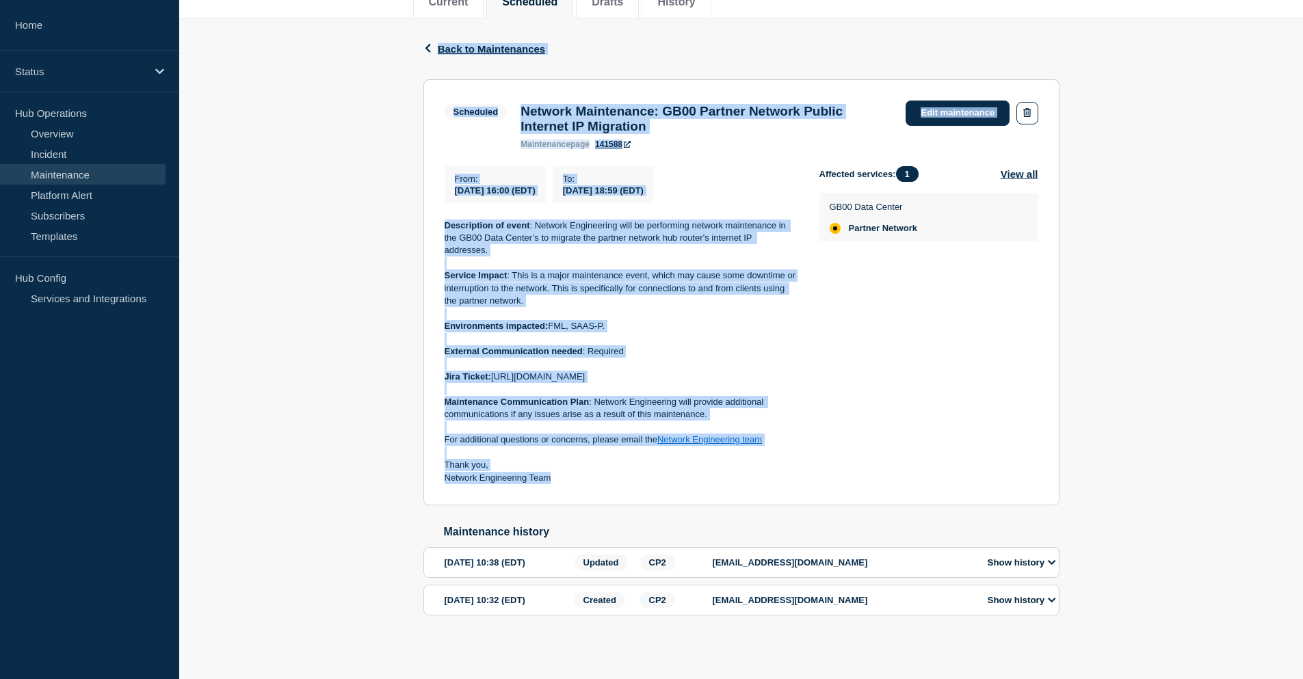
drag, startPoint x: 403, startPoint y: 38, endPoint x: 668, endPoint y: 472, distance: 508.3
click at [668, 472] on div "Back Back to Maintenances Scheduled Network Maintenance: GB00 Partner Network P…" at bounding box center [740, 338] width 1123 height 641
click at [697, 472] on p "Network Engineering Team" at bounding box center [620, 478] width 353 height 12
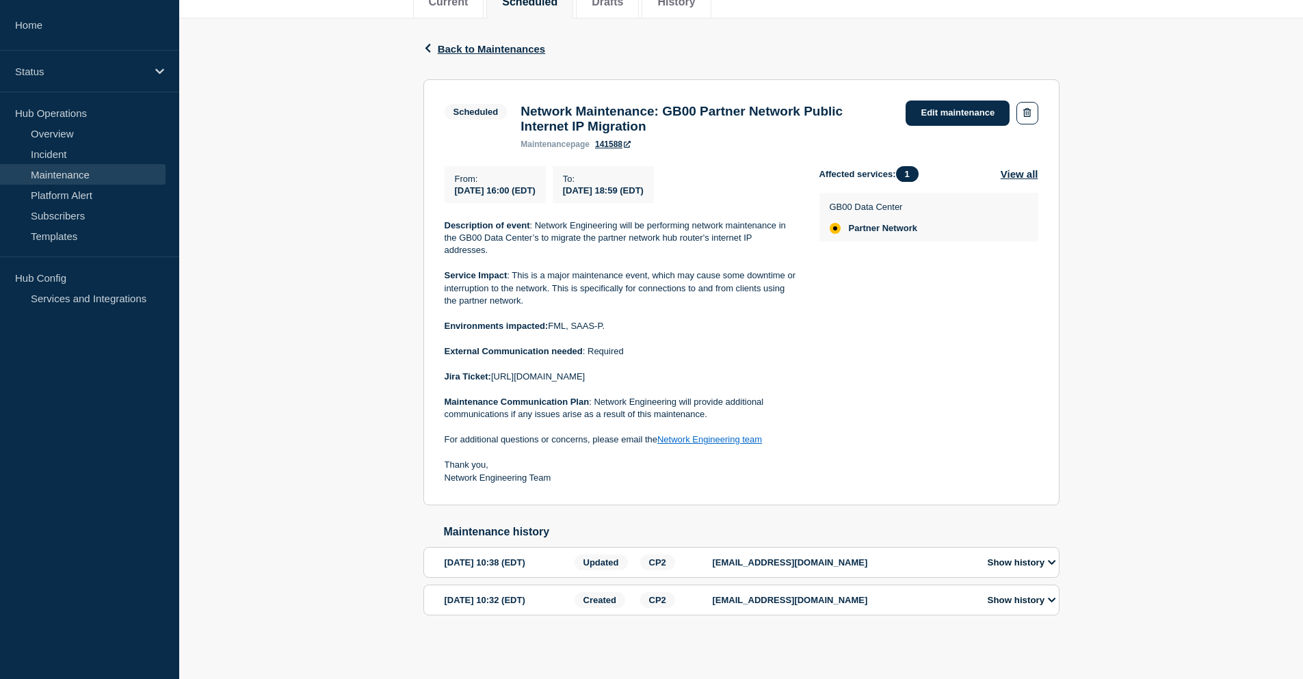
click at [1232, 235] on div "Back Back to Maintenances Scheduled Network Maintenance: GB00 Partner Network P…" at bounding box center [740, 338] width 1123 height 641
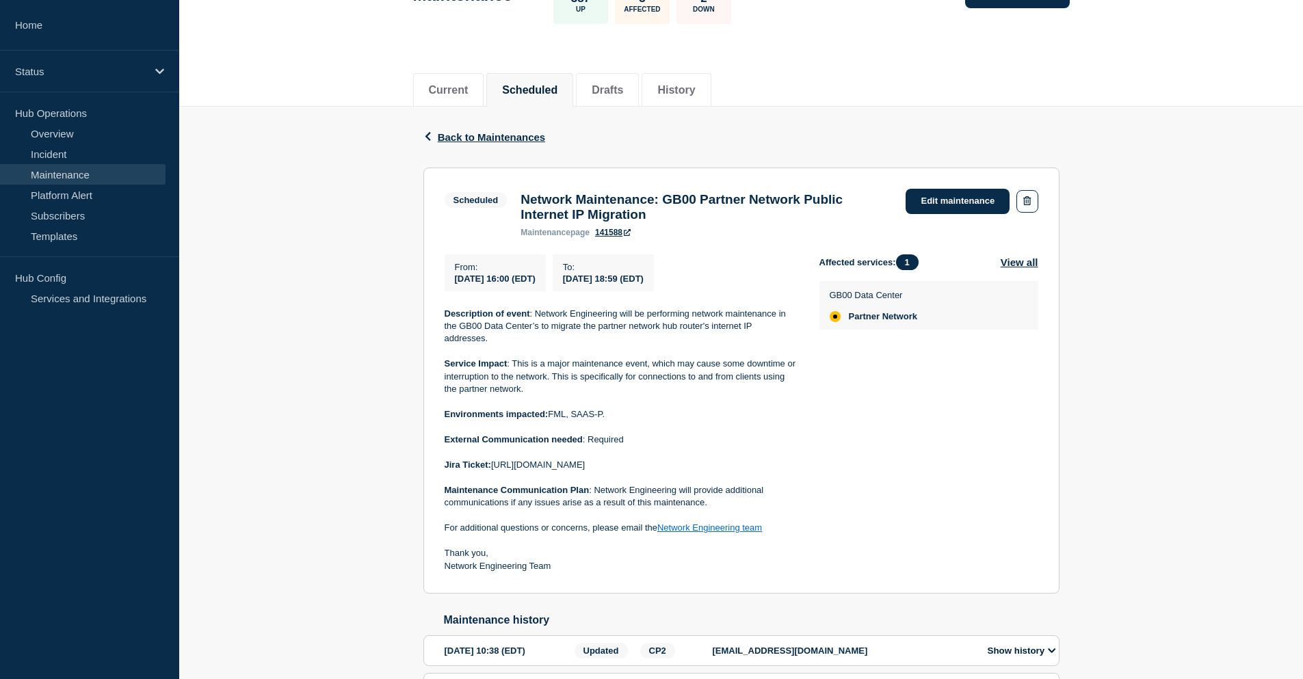
scroll to position [0, 0]
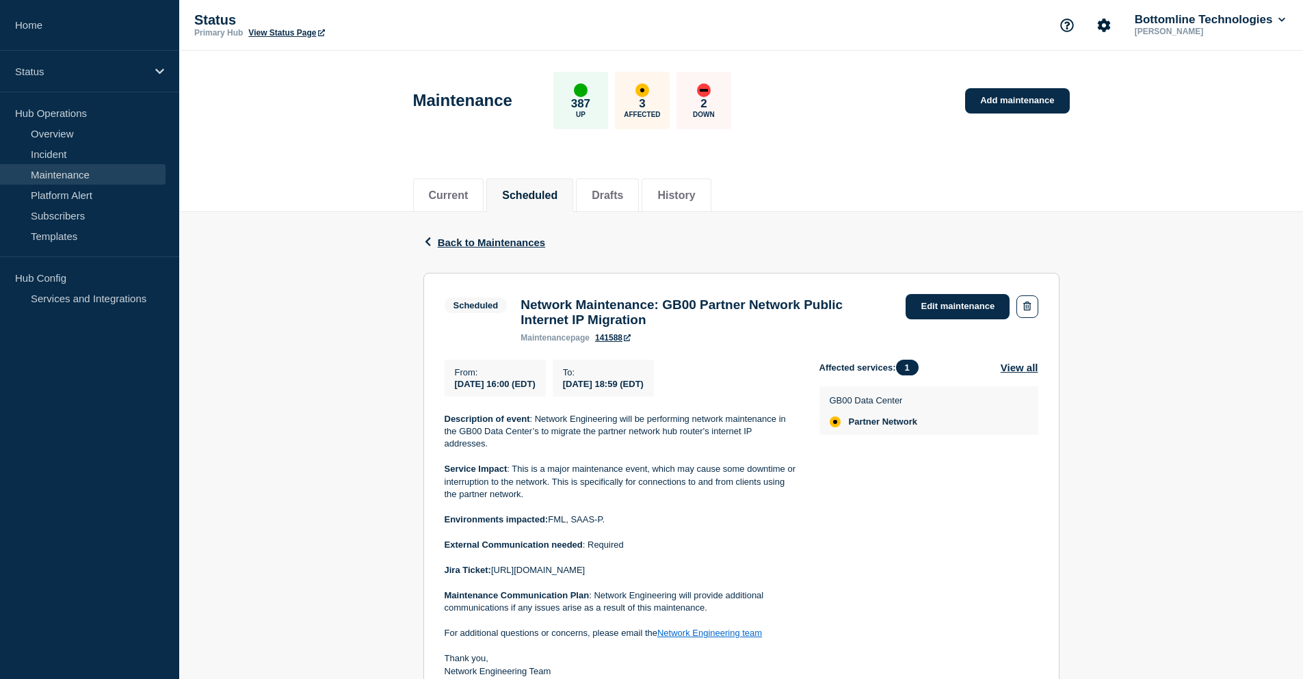
click at [1165, 215] on div "Back Back to Maintenances Scheduled Network Maintenance: GB00 Partner Network P…" at bounding box center [740, 532] width 1123 height 641
click at [276, 109] on header "Maintenance 387 Up 3 Affected 2 Down Add maintenance" at bounding box center [740, 108] width 1123 height 114
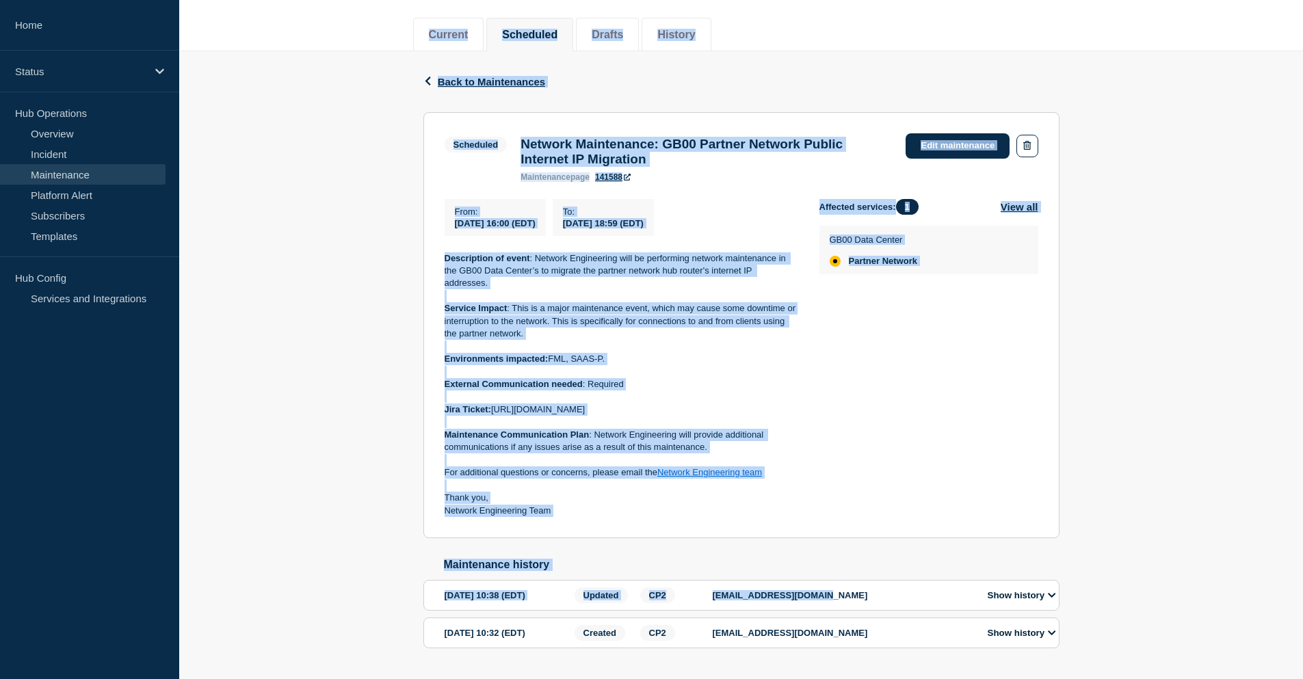
scroll to position [205, 0]
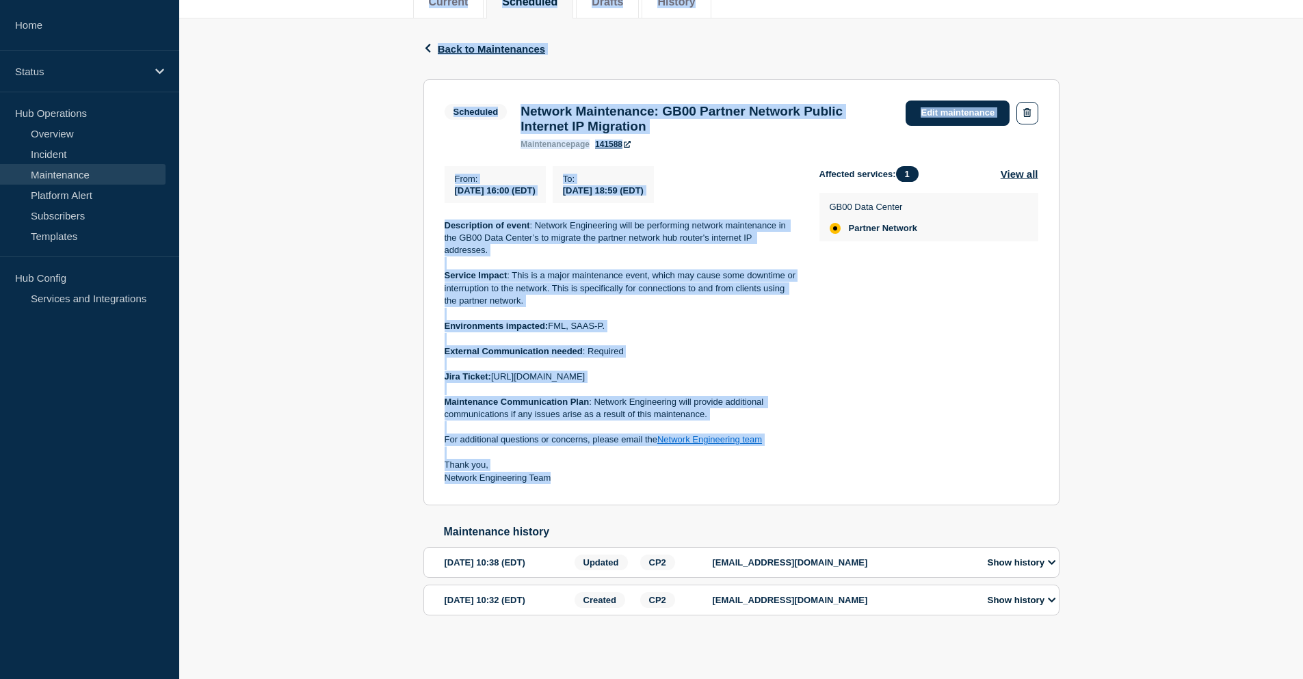
drag, startPoint x: 343, startPoint y: 100, endPoint x: 561, endPoint y: 483, distance: 441.6
click at [561, 483] on main "Maintenance 387 Up 3 Affected 2 Down Add maintenance Current Scheduled Drafts H…" at bounding box center [740, 268] width 1123 height 822
click at [565, 479] on p "Network Engineering Team" at bounding box center [620, 478] width 353 height 12
drag, startPoint x: 578, startPoint y: 481, endPoint x: 413, endPoint y: 43, distance: 467.6
click at [413, 43] on div "Back Back to Maintenances Scheduled Network Maintenance: GB00 Partner Network P…" at bounding box center [741, 338] width 656 height 641
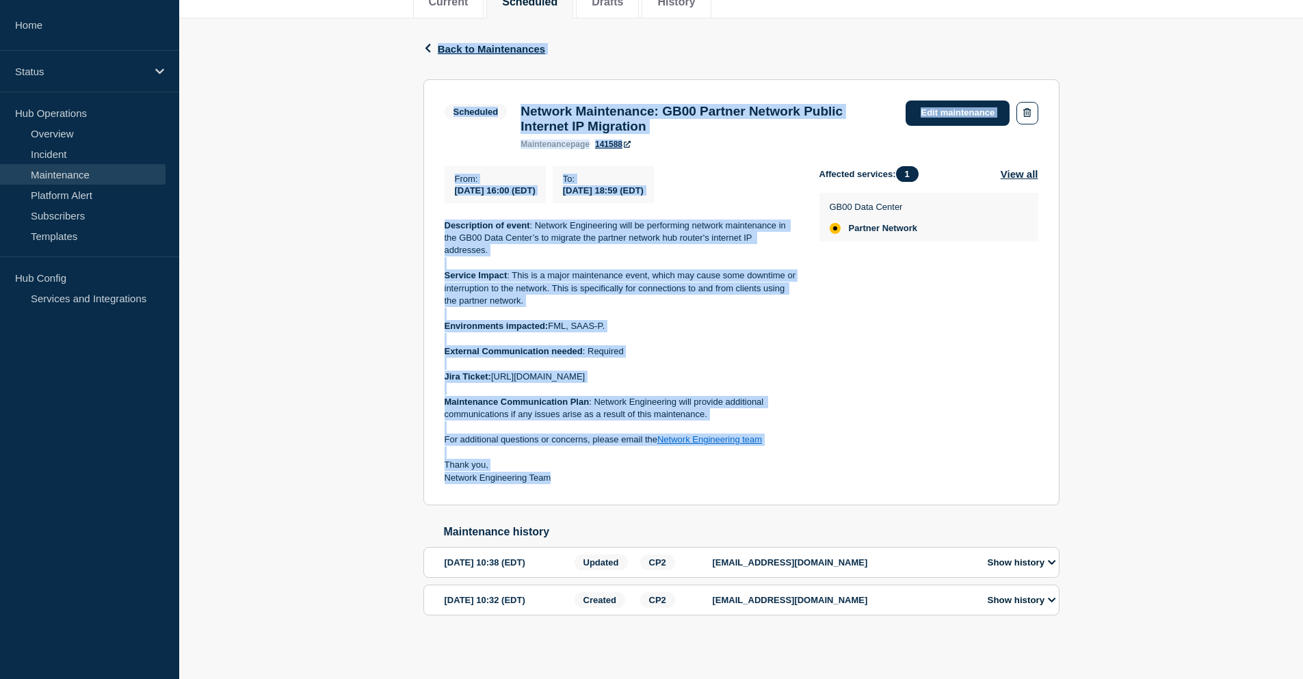
click at [394, 90] on div "Back Back to Maintenances Scheduled Network Maintenance: GB00 Partner Network P…" at bounding box center [740, 338] width 1123 height 641
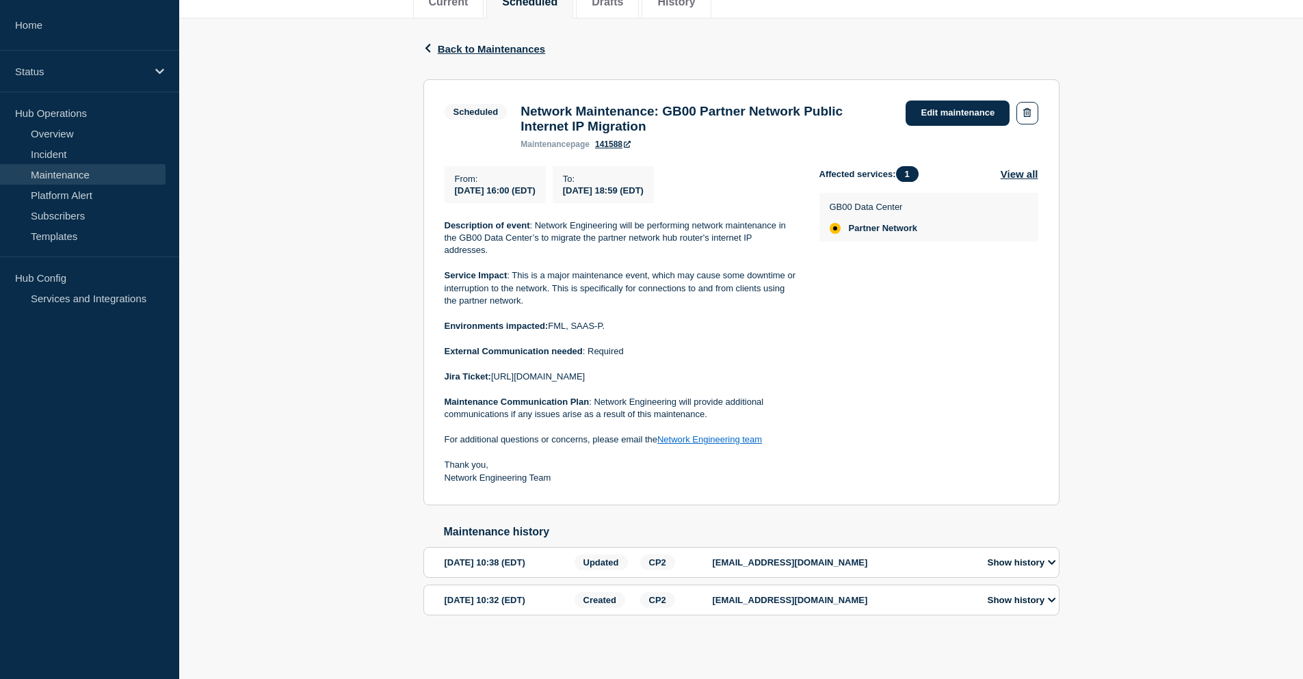
click at [297, 119] on div "Back Back to Maintenances Scheduled Network Maintenance: GB00 Partner Network P…" at bounding box center [740, 338] width 1123 height 641
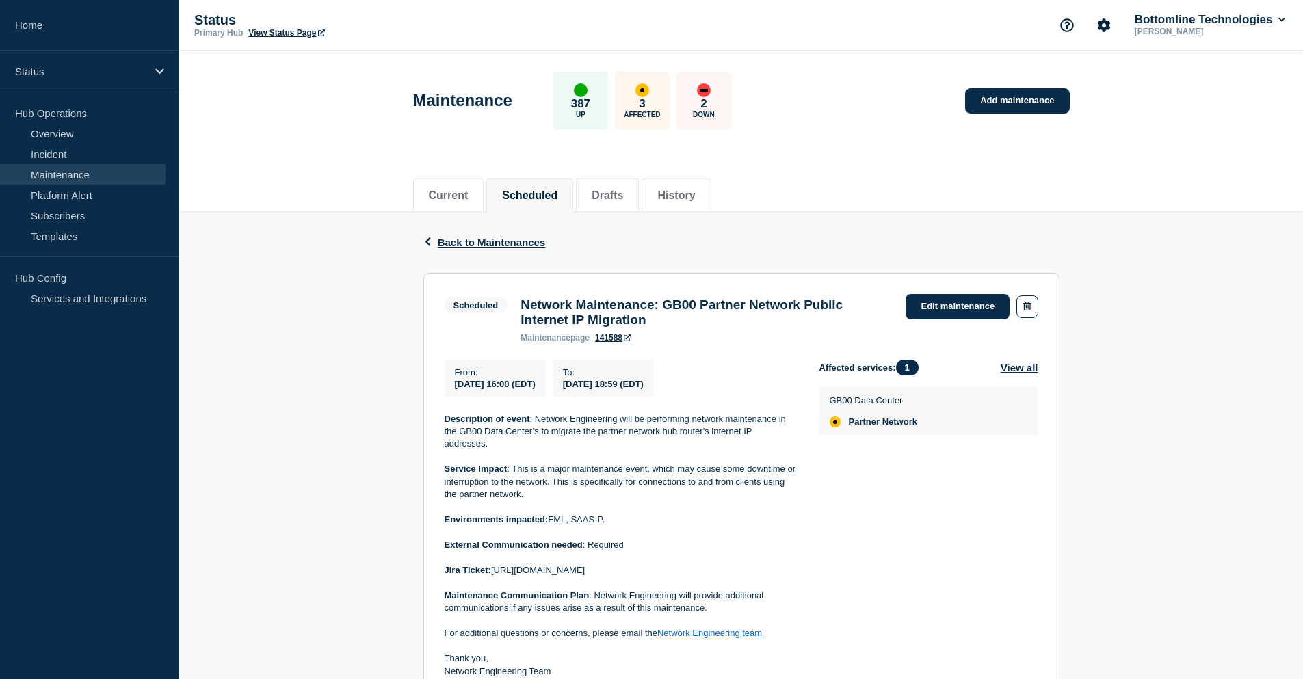
scroll to position [206, 0]
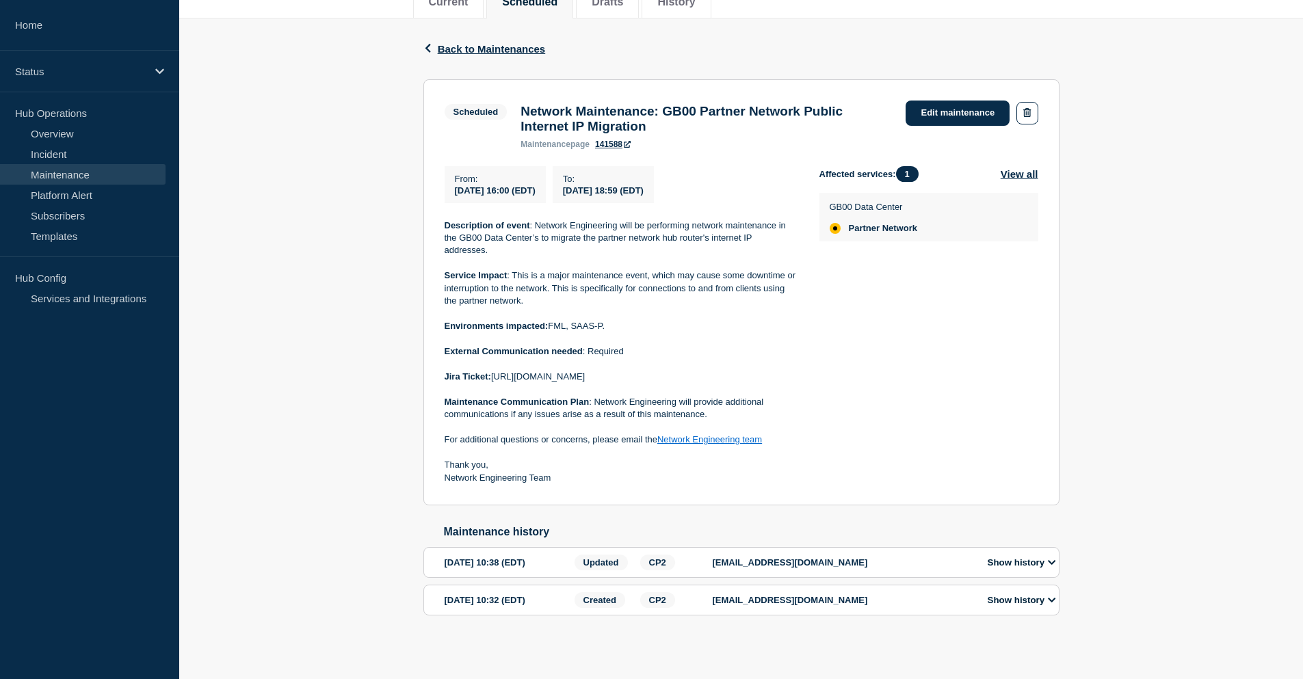
drag, startPoint x: 262, startPoint y: 163, endPoint x: 279, endPoint y: 93, distance: 71.8
click at [279, 93] on div "Back Back to Maintenances Scheduled Network Maintenance: GB00 Partner Network P…" at bounding box center [740, 338] width 1123 height 641
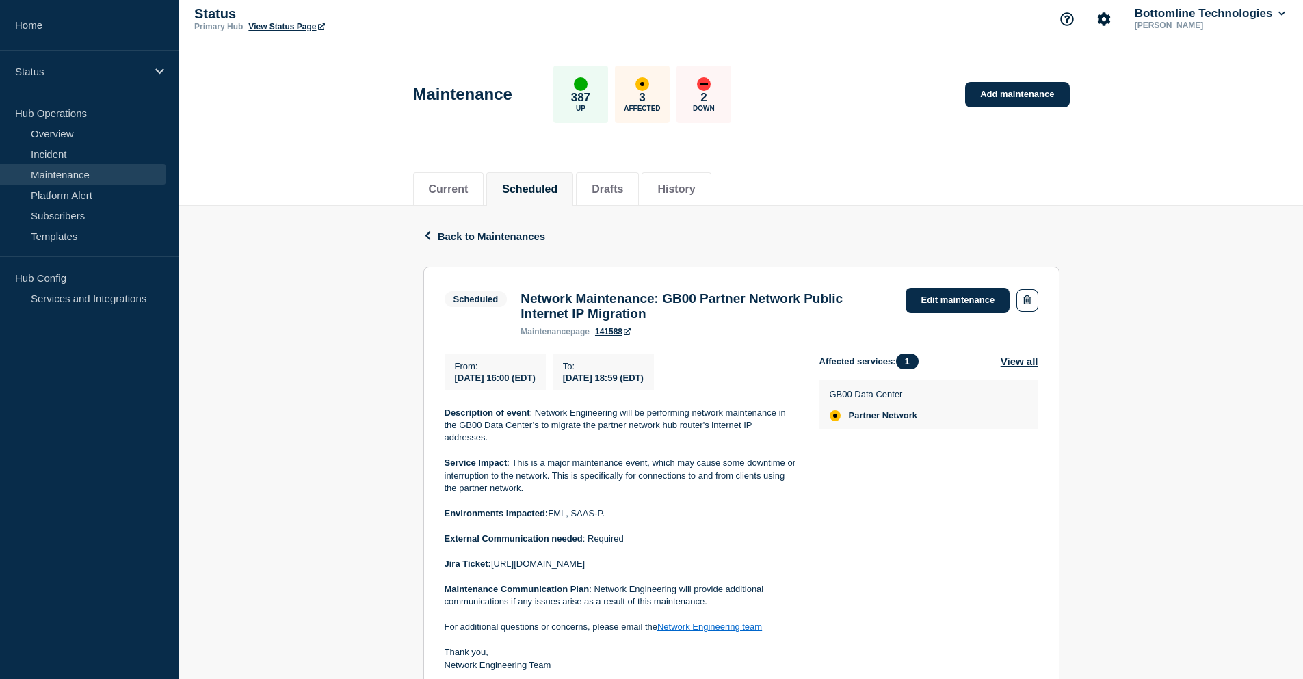
scroll to position [0, 0]
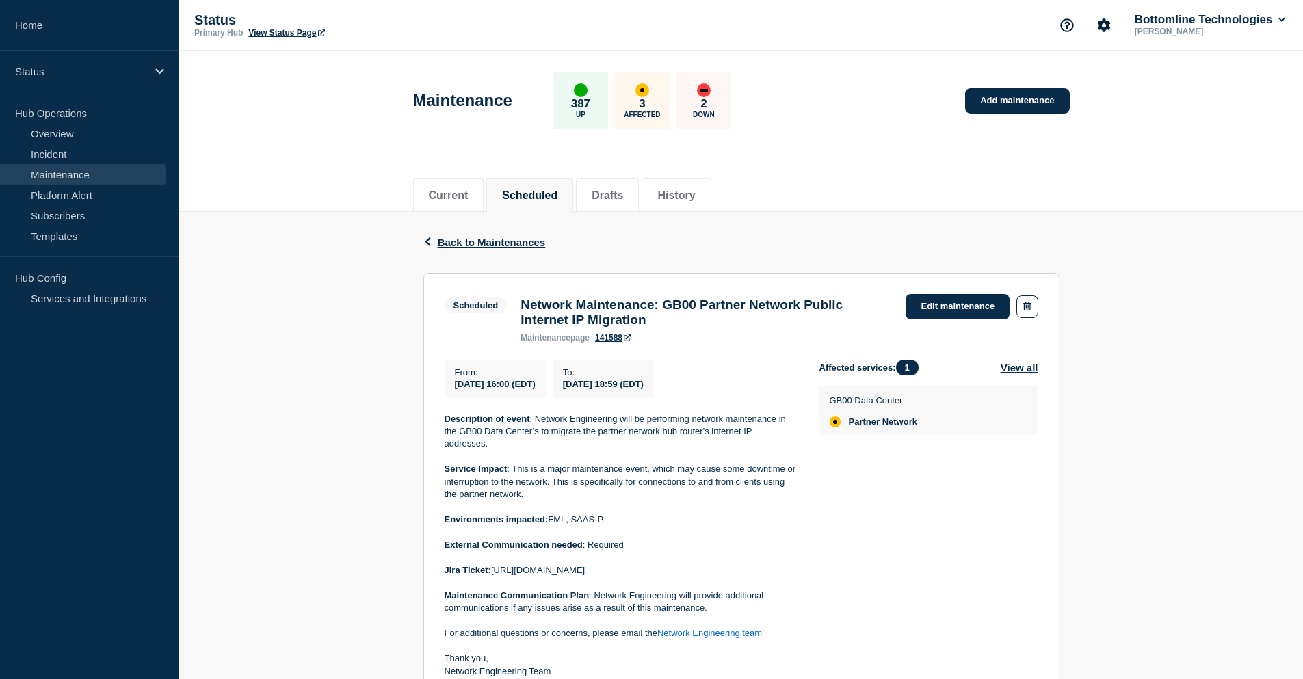
click at [287, 121] on header "Maintenance 387 Up 3 Affected 2 Down Add maintenance" at bounding box center [740, 108] width 1123 height 114
click at [717, 247] on div "Back Back to Maintenances" at bounding box center [741, 242] width 636 height 61
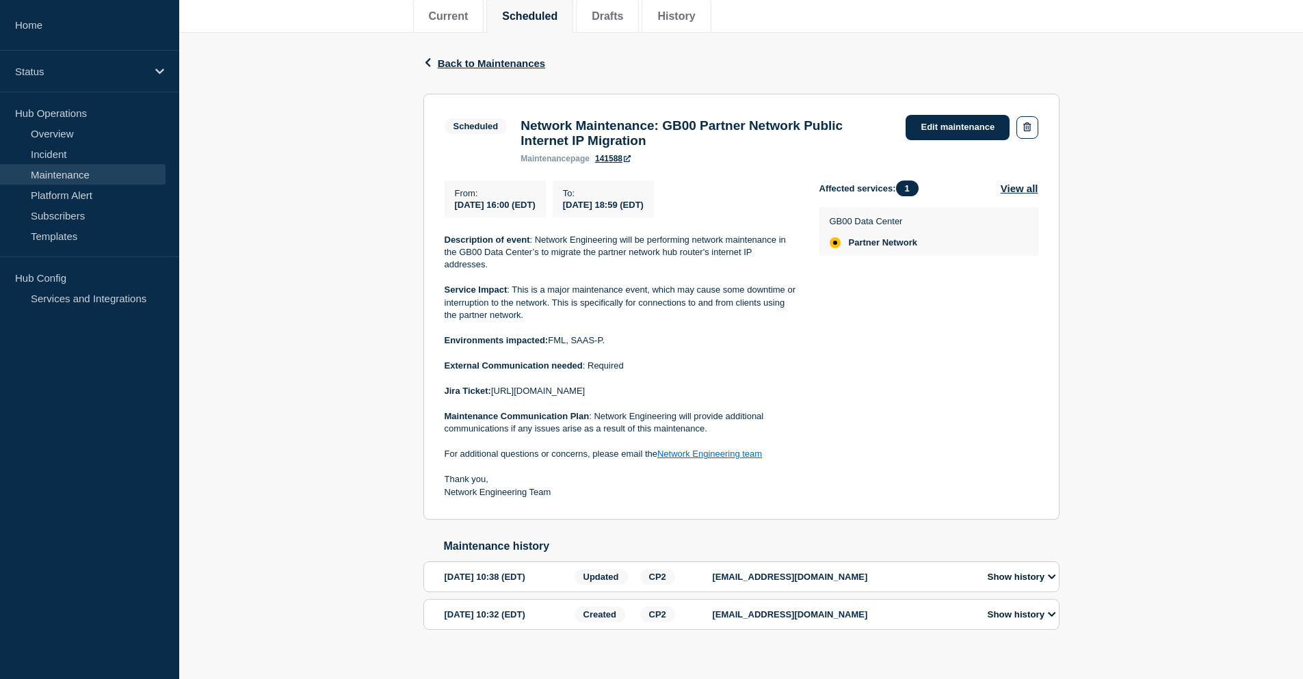
scroll to position [206, 0]
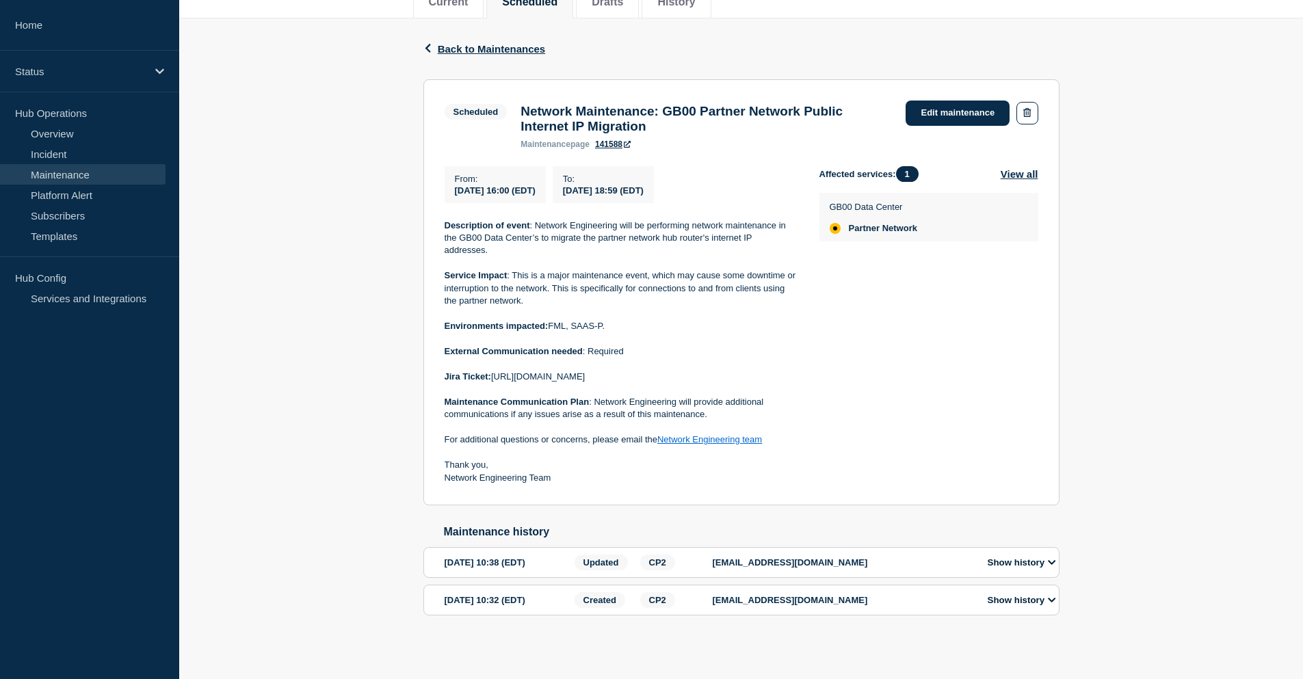
click at [688, 49] on div "Back Back to Maintenances" at bounding box center [741, 48] width 636 height 61
click at [281, 68] on div "Back Back to Maintenances Scheduled Network Maintenance: GB00 Partner Network P…" at bounding box center [740, 338] width 1123 height 641
